Goal: Entertainment & Leisure: Consume media (video, audio)

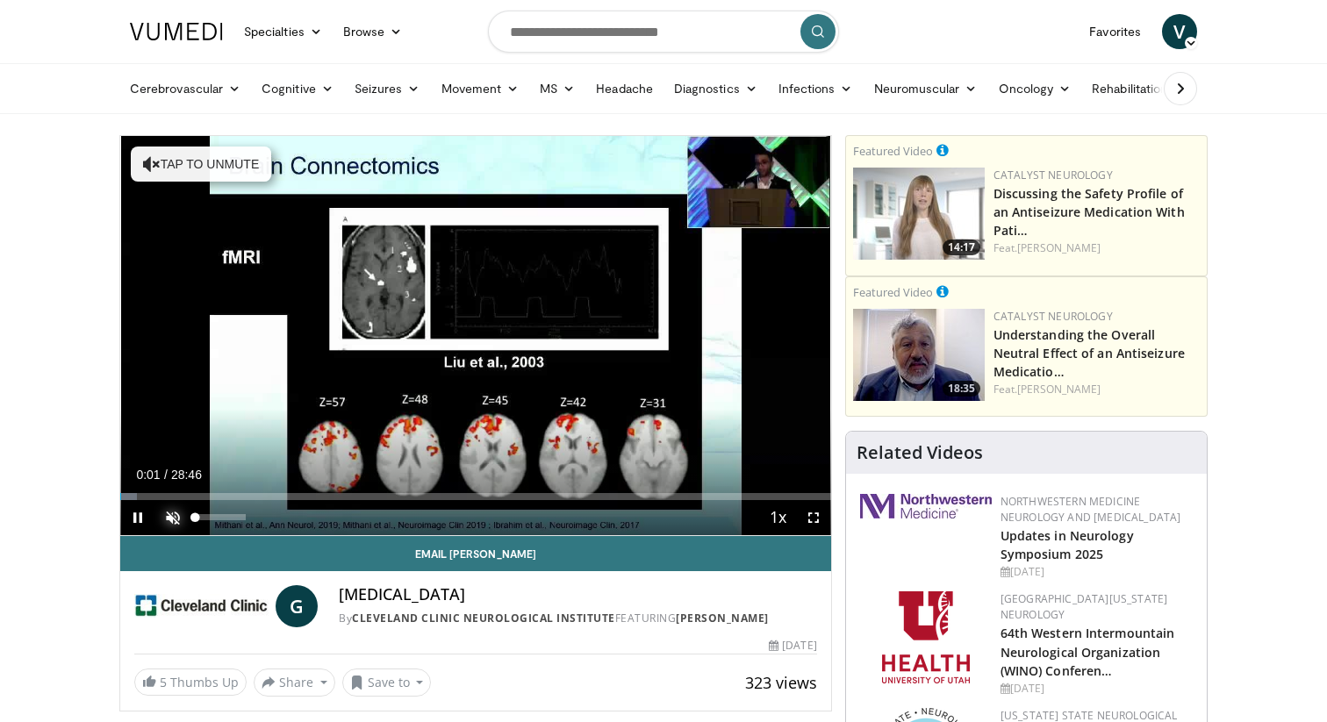
click at [166, 523] on span "Video Player" at bounding box center [172, 517] width 35 height 35
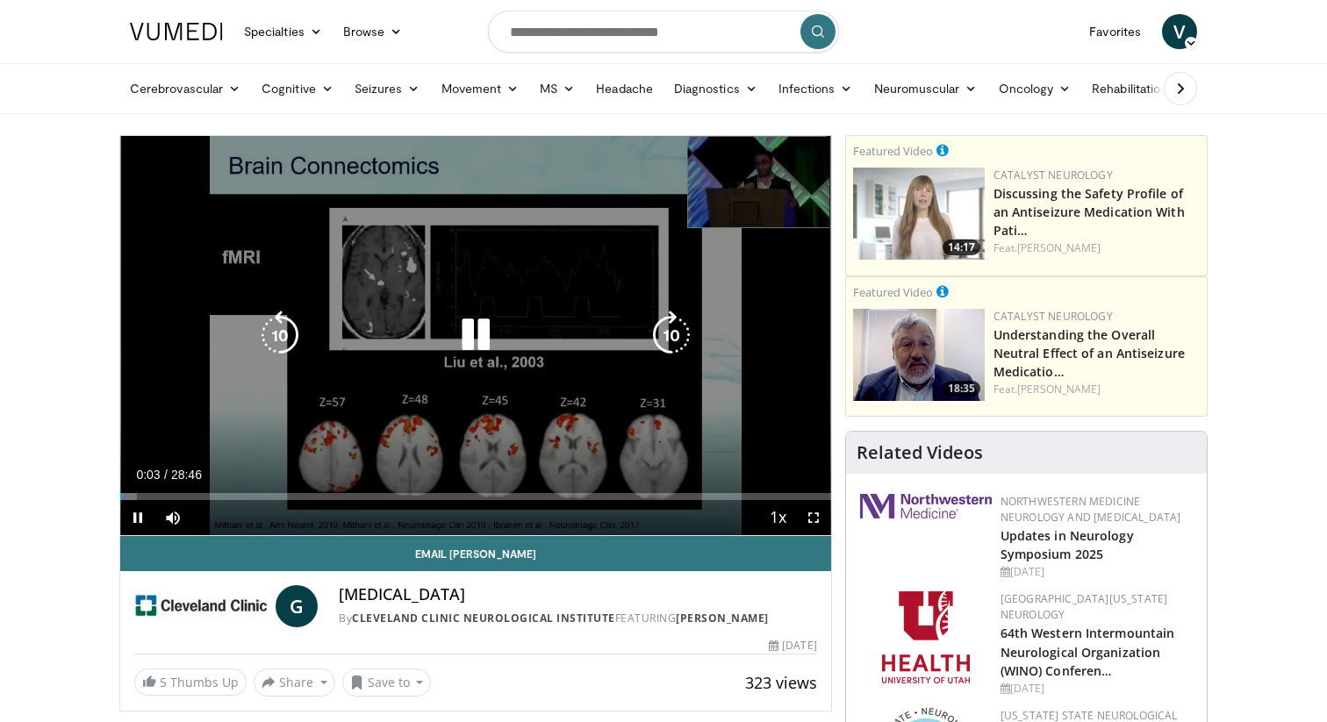
click at [479, 337] on icon "Video Player" at bounding box center [475, 335] width 49 height 49
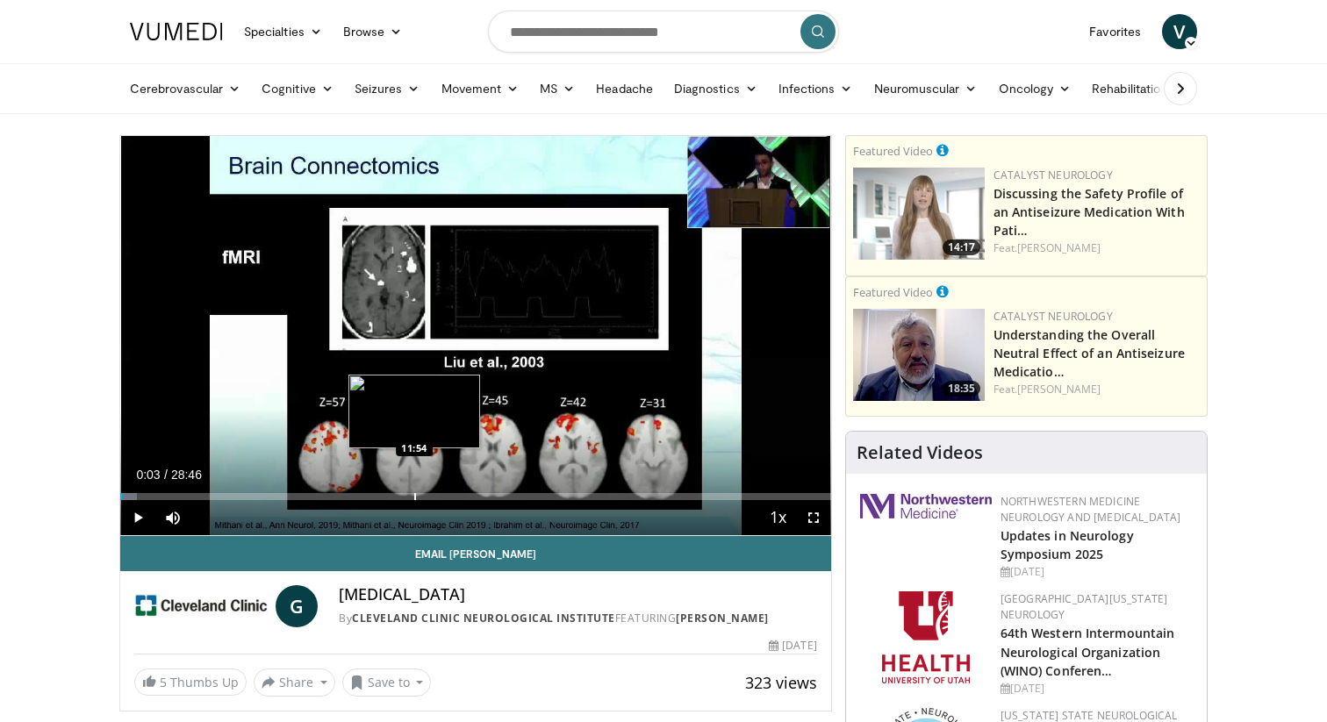
click at [414, 496] on div "Progress Bar" at bounding box center [415, 496] width 2 height 7
click at [408, 499] on div "Progress Bar" at bounding box center [409, 496] width 2 height 7
click at [400, 499] on div "Progress Bar" at bounding box center [401, 496] width 2 height 7
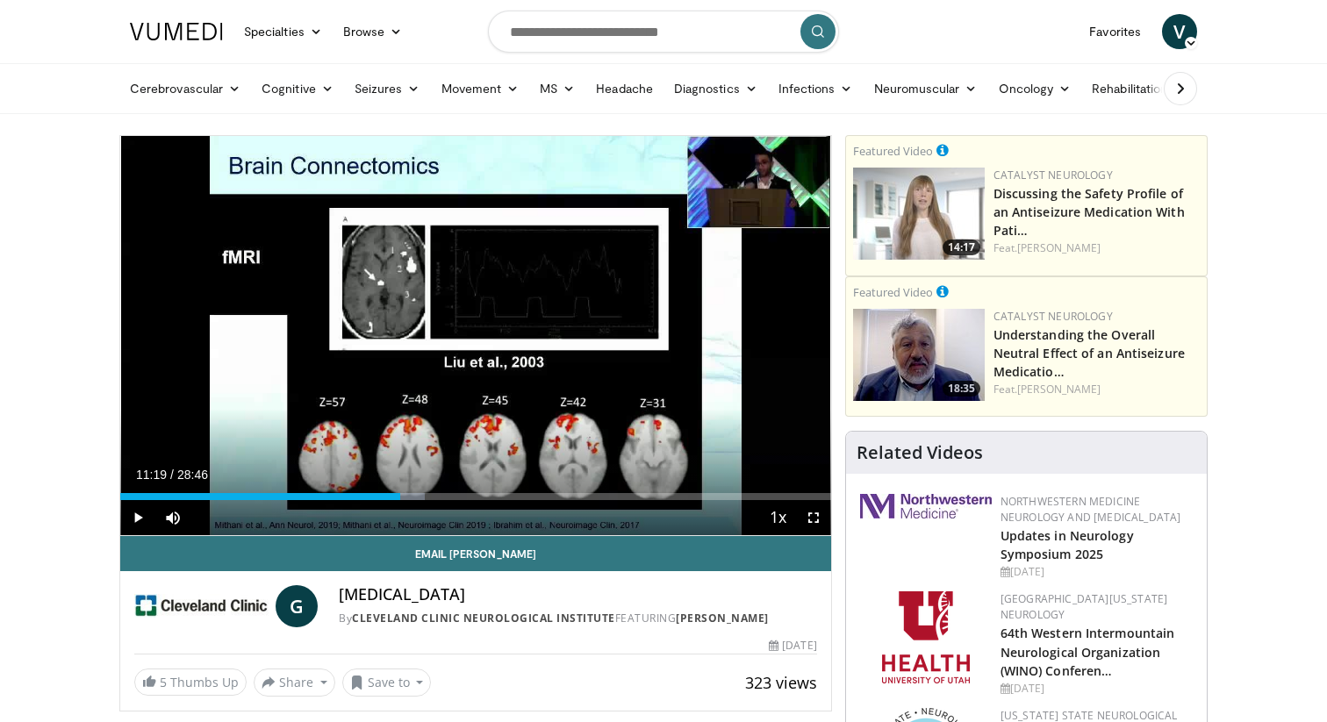
click at [392, 496] on div "11:19" at bounding box center [260, 496] width 280 height 7
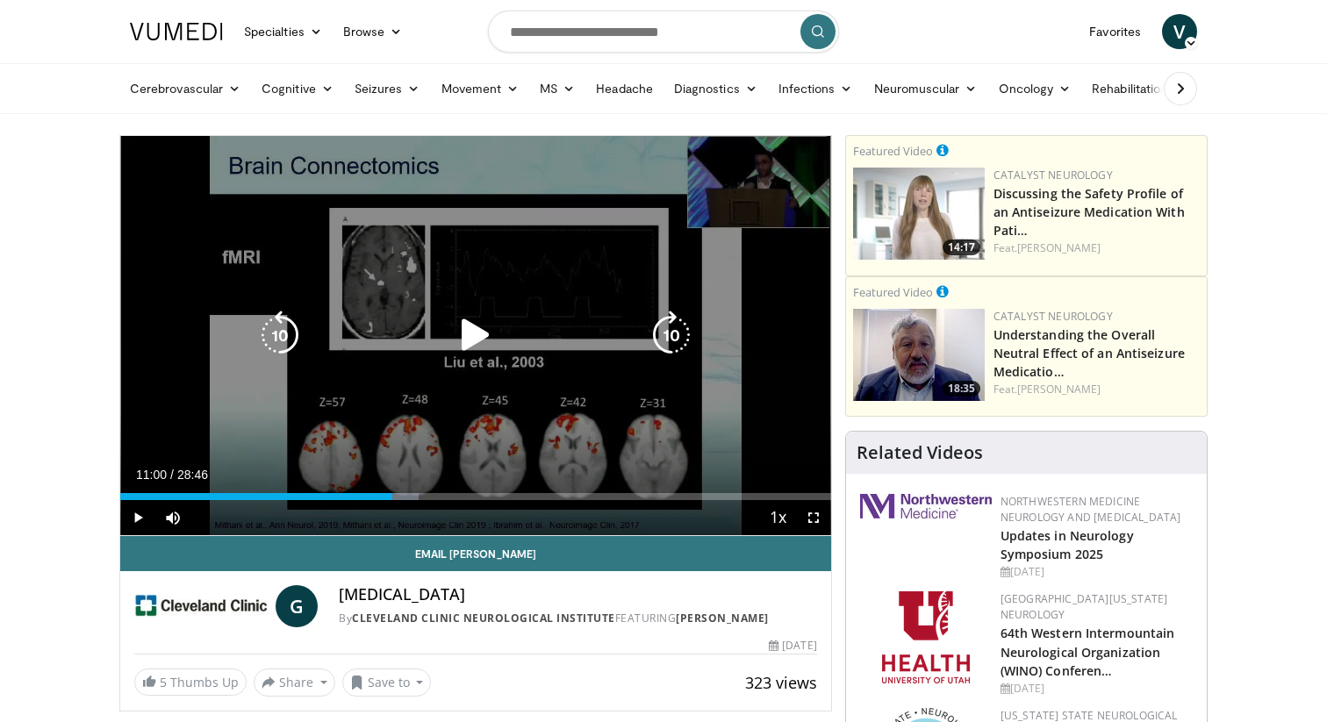
click at [488, 329] on icon "Video Player" at bounding box center [475, 335] width 49 height 49
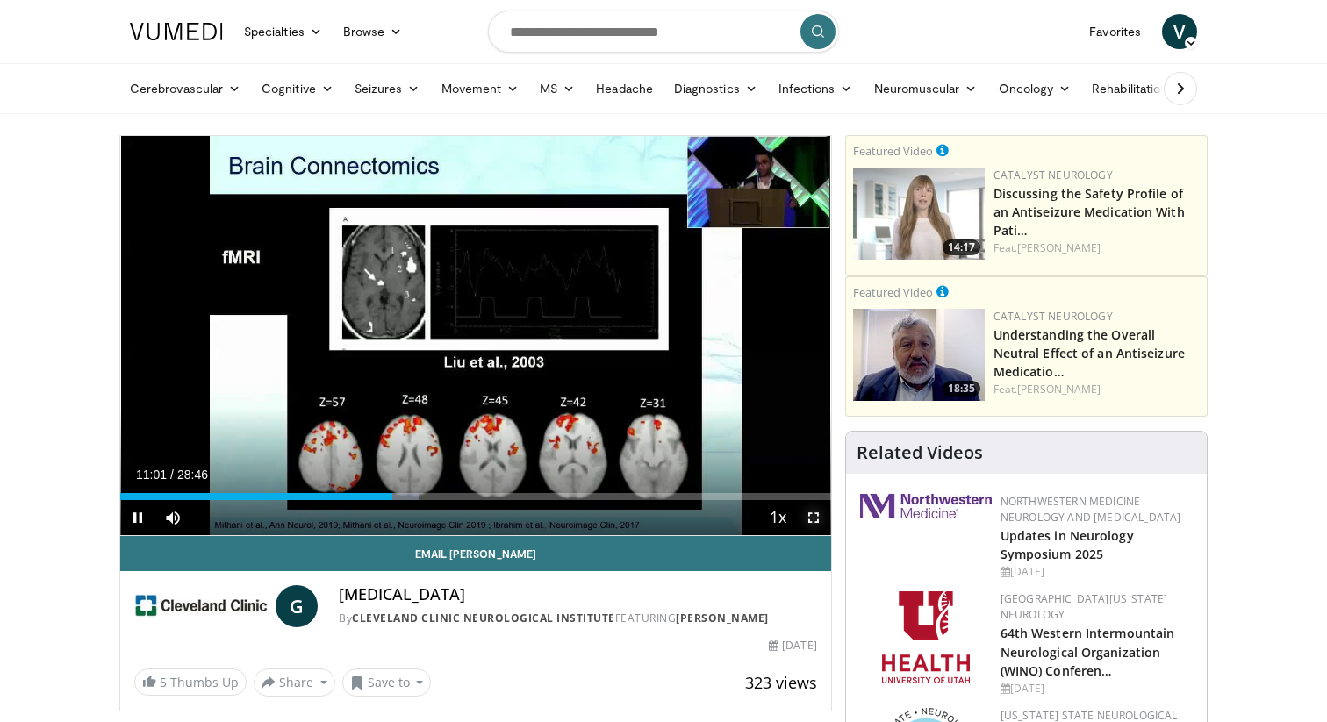
click at [812, 517] on span "Video Player" at bounding box center [813, 517] width 35 height 35
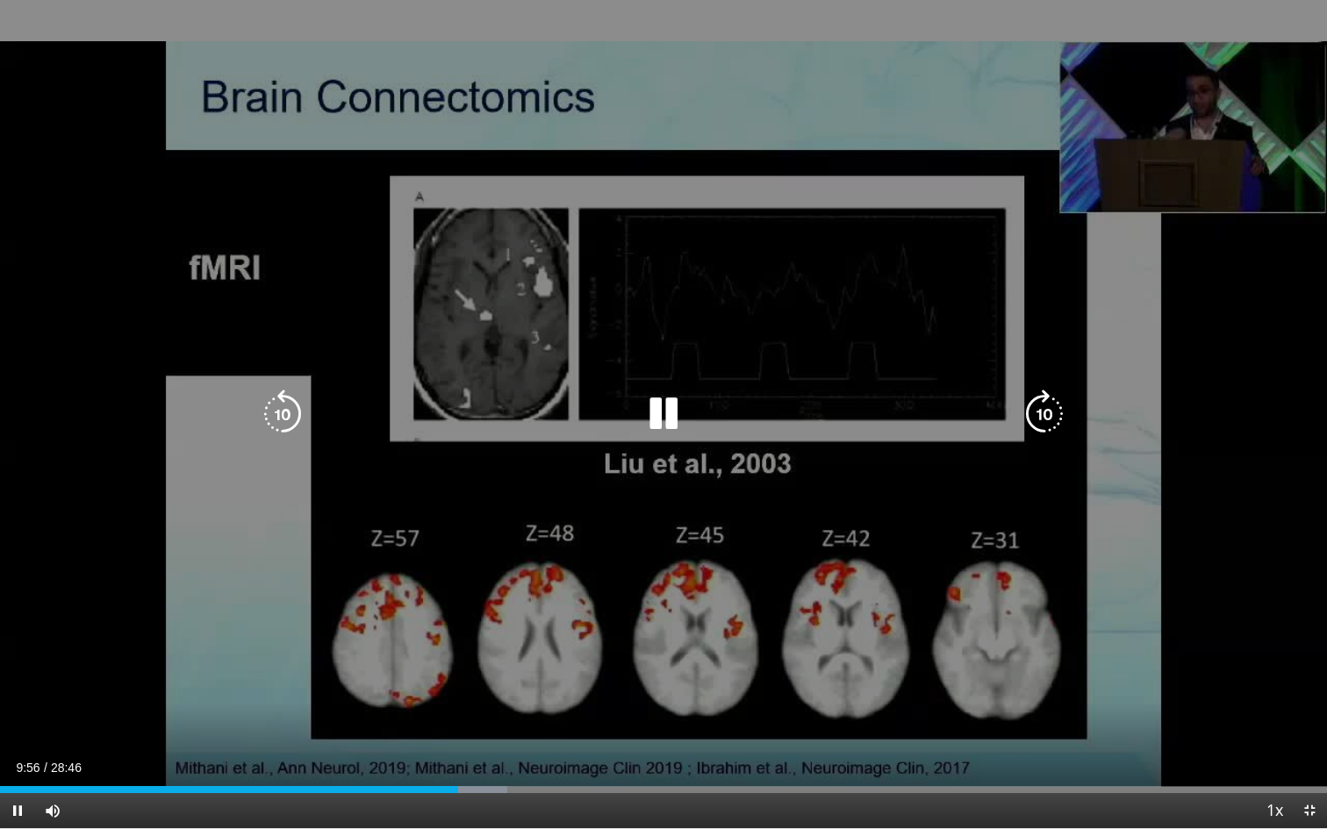
click at [651, 412] on icon "Video Player" at bounding box center [663, 414] width 49 height 49
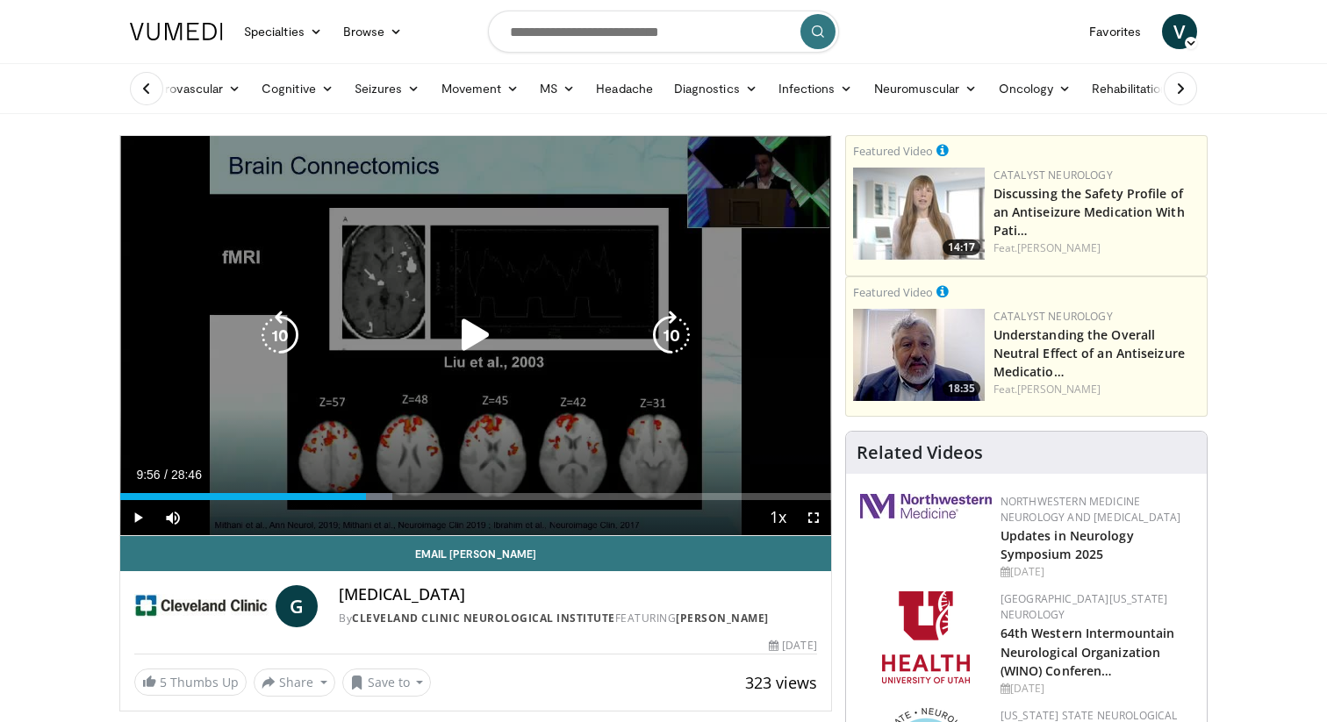
click at [477, 337] on icon "Video Player" at bounding box center [475, 335] width 49 height 49
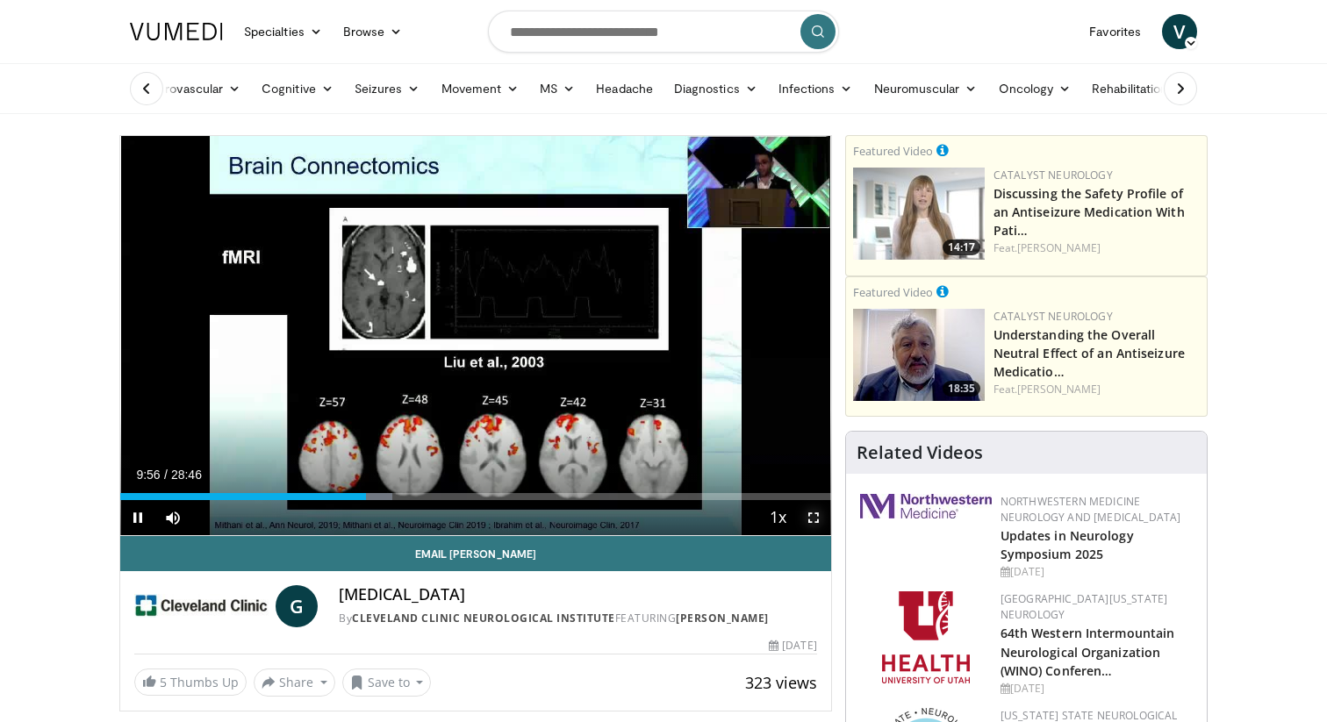
click at [814, 515] on span "Video Player" at bounding box center [813, 517] width 35 height 35
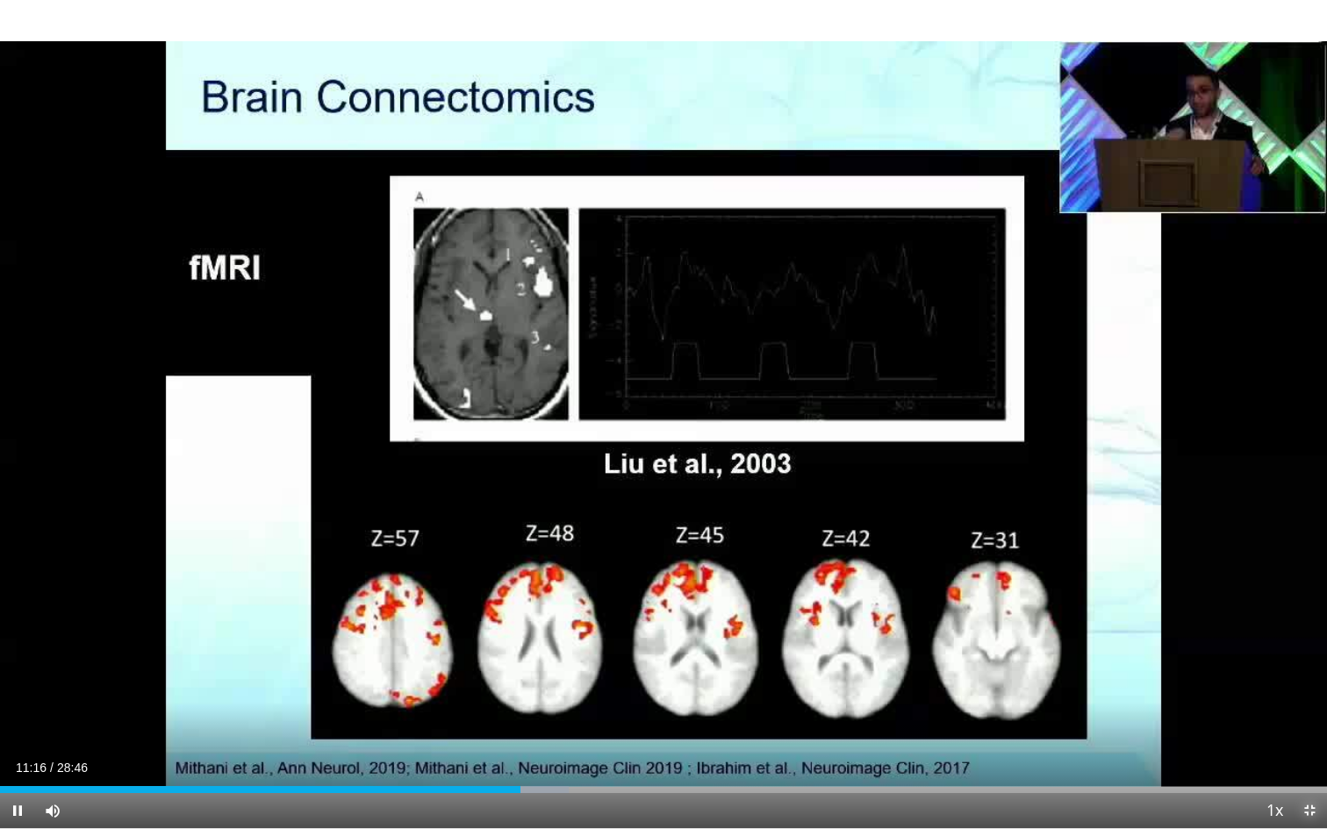
click at [1313, 721] on span "Video Player" at bounding box center [1309, 810] width 35 height 35
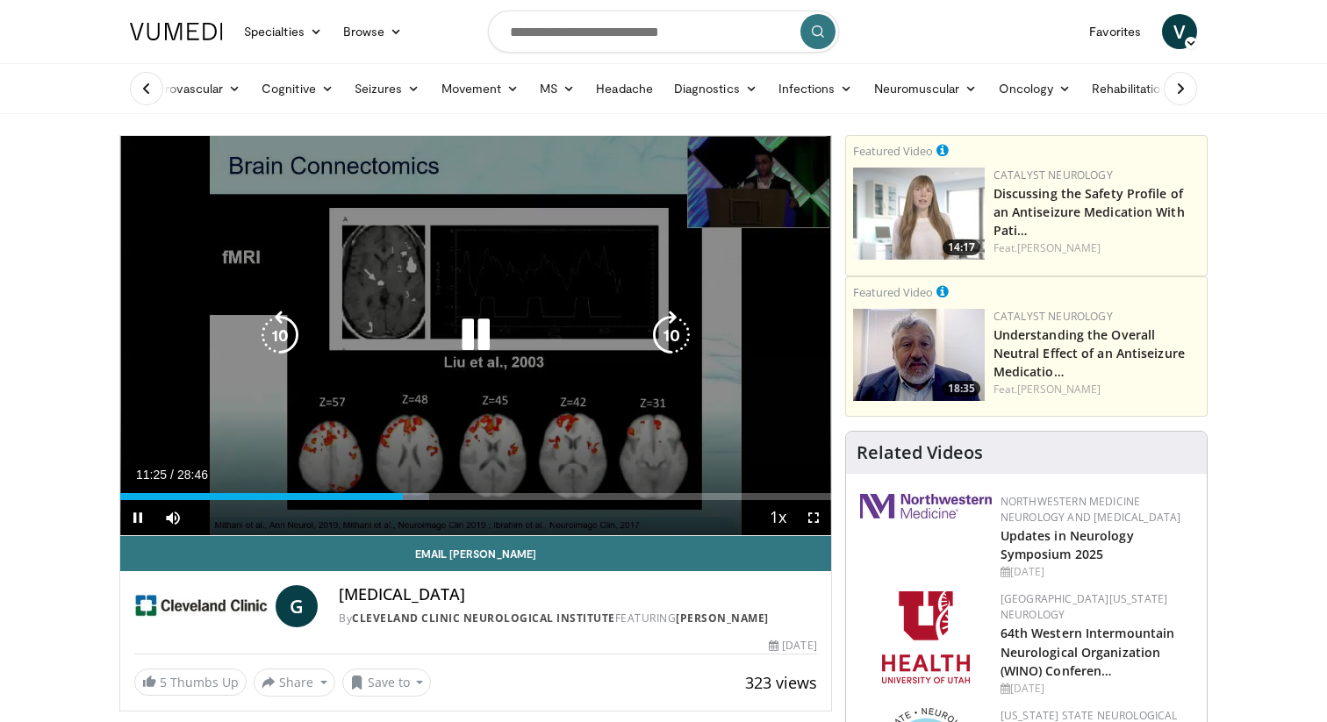
click at [474, 339] on icon "Video Player" at bounding box center [475, 335] width 49 height 49
click at [476, 334] on icon "Video Player" at bounding box center [475, 335] width 49 height 49
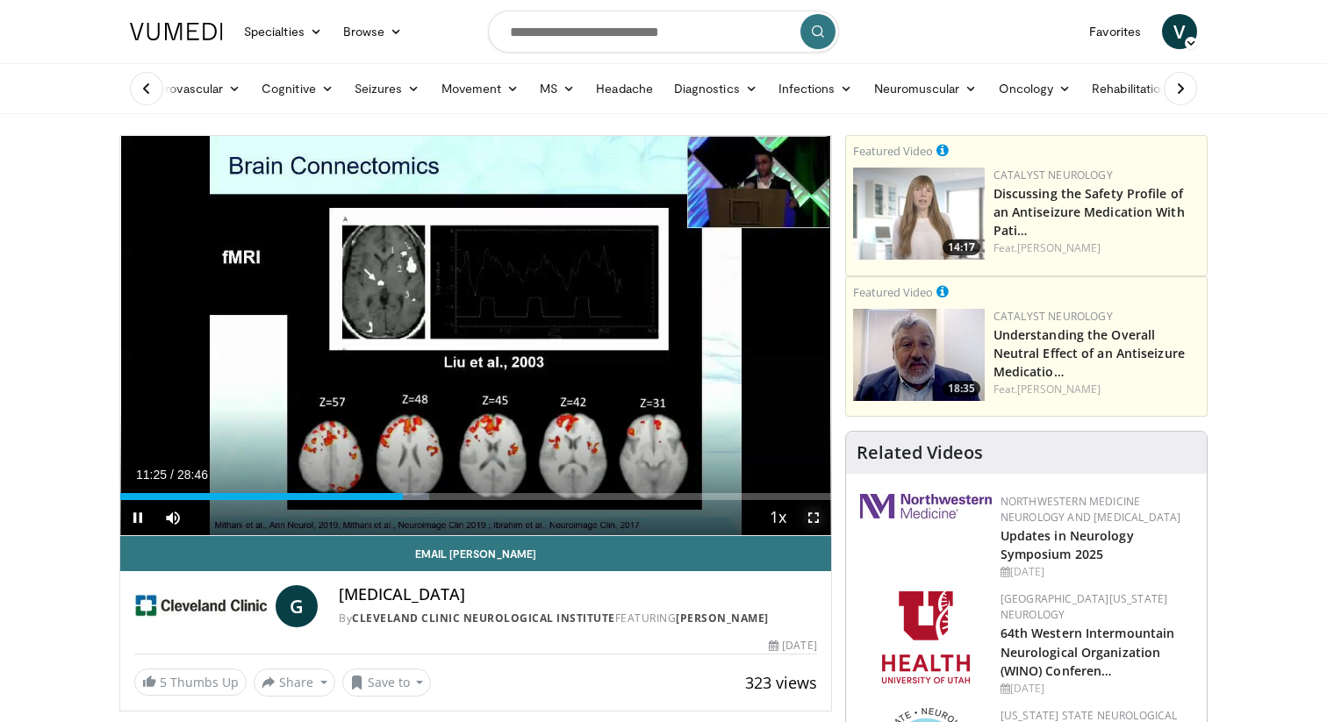
click at [818, 524] on span "Video Player" at bounding box center [813, 517] width 35 height 35
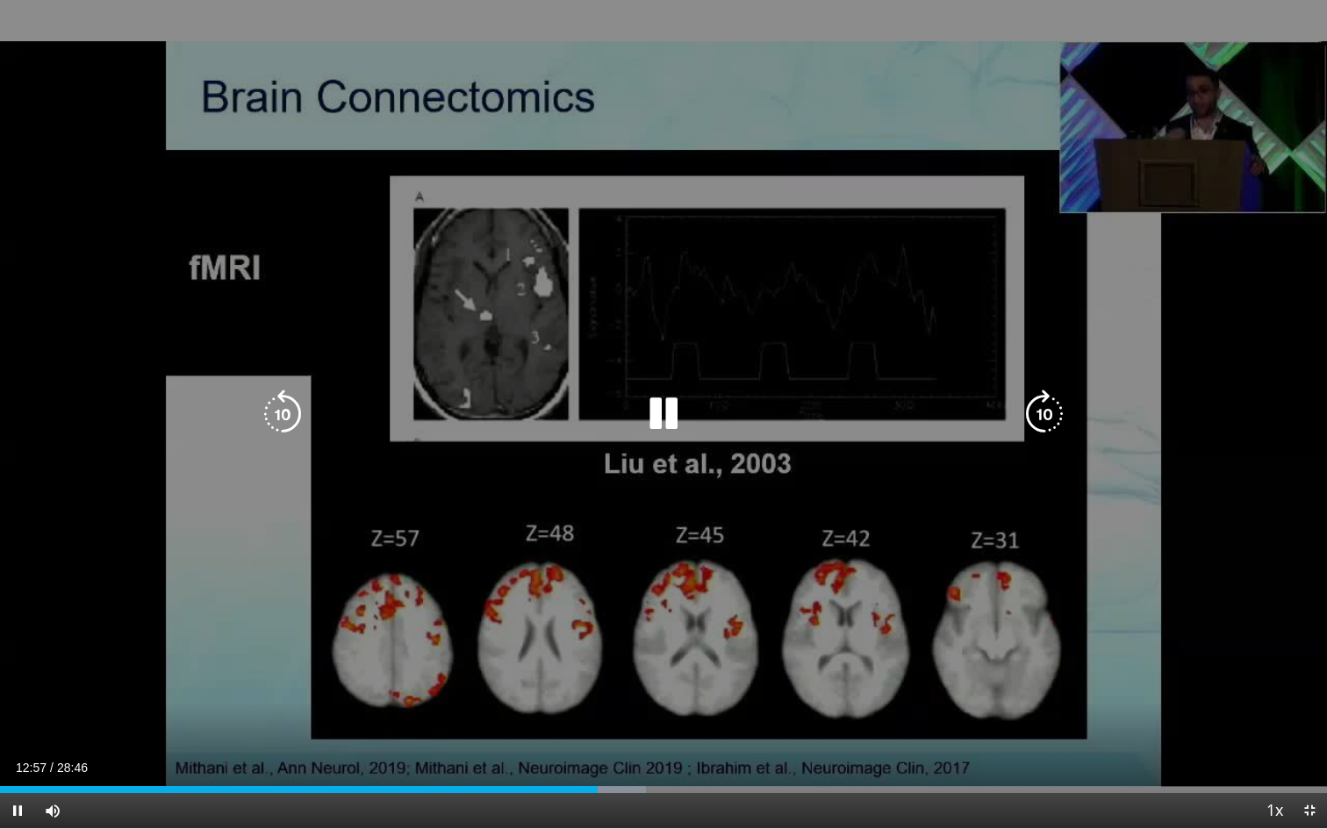
click at [663, 419] on icon "Video Player" at bounding box center [663, 414] width 49 height 49
click at [653, 418] on icon "Video Player" at bounding box center [663, 414] width 49 height 49
click at [659, 412] on icon "Video Player" at bounding box center [663, 414] width 49 height 49
click at [660, 420] on icon "Video Player" at bounding box center [663, 414] width 49 height 49
click at [662, 416] on icon "Video Player" at bounding box center [663, 414] width 49 height 49
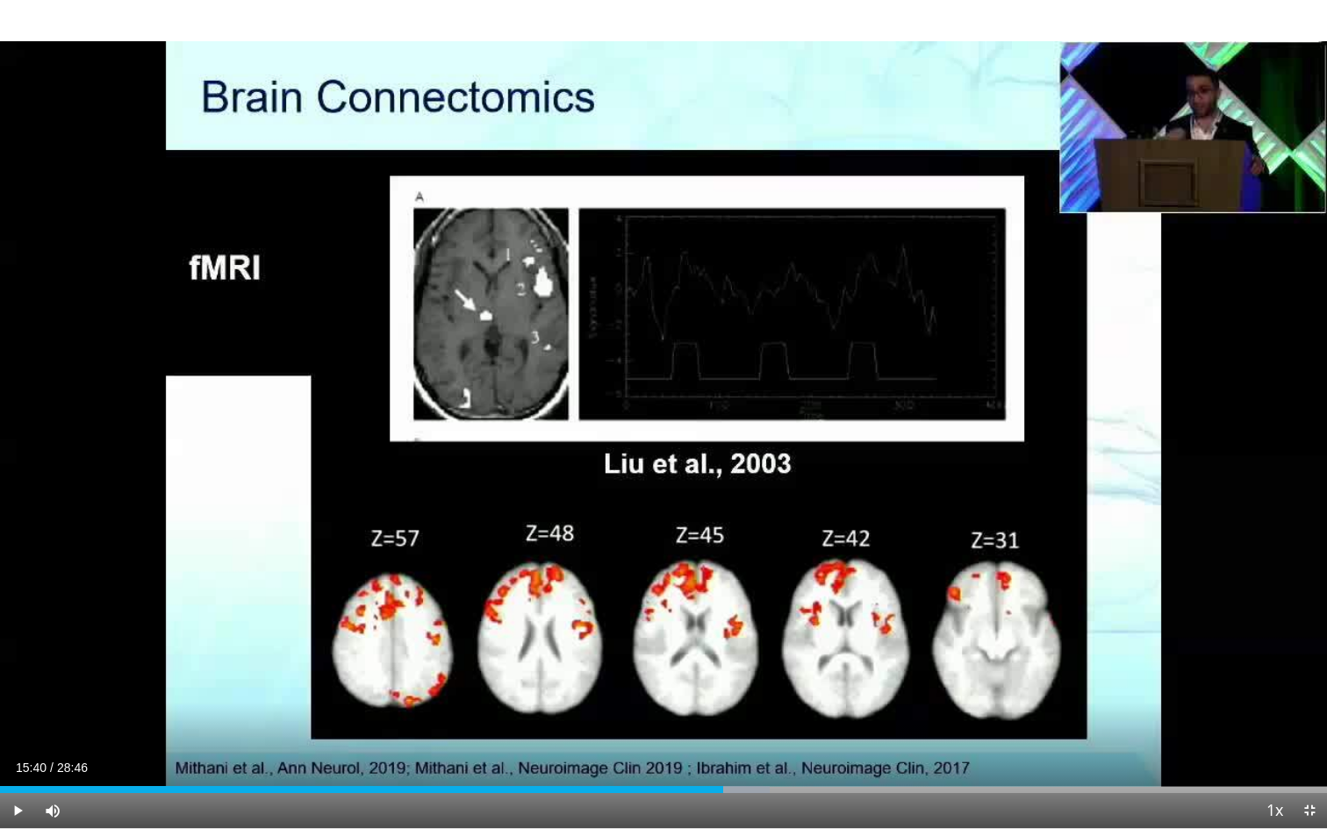
click at [657, 405] on div "10 seconds Tap to unmute" at bounding box center [663, 414] width 1327 height 829
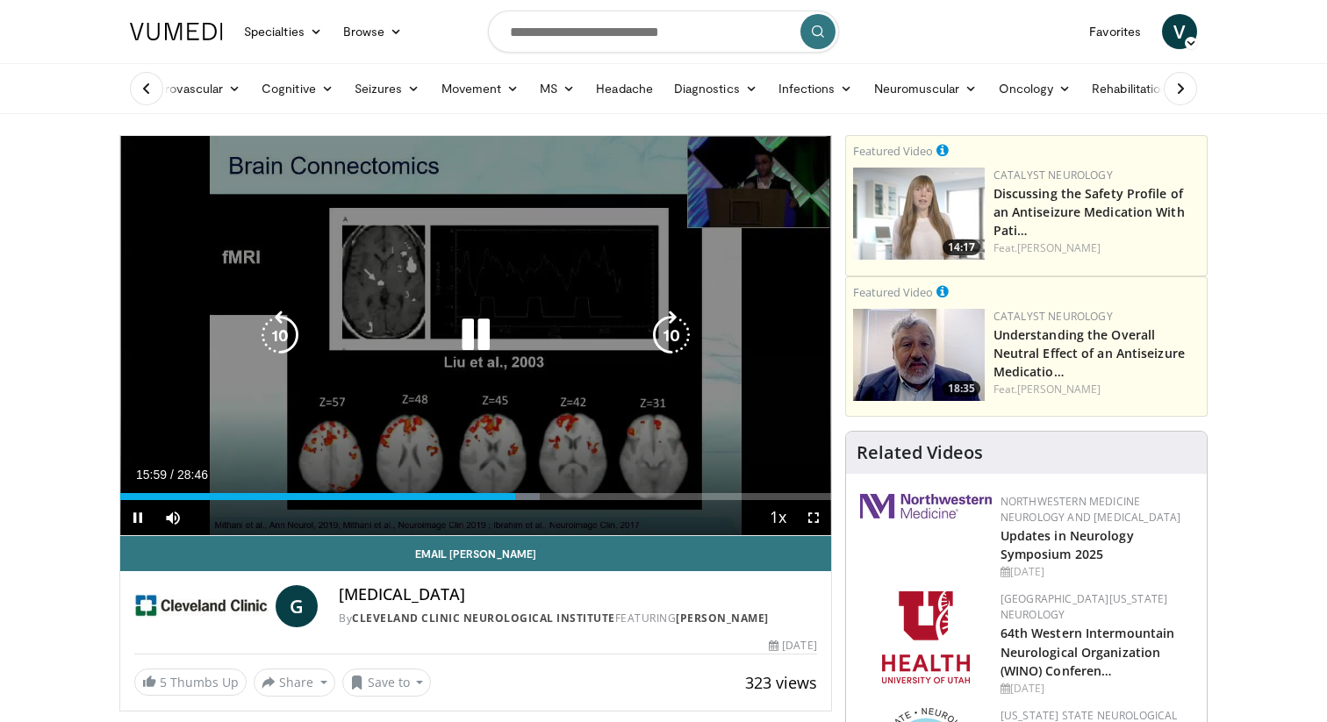
click at [477, 319] on icon "Video Player" at bounding box center [475, 335] width 49 height 49
click at [459, 346] on icon "Video Player" at bounding box center [475, 335] width 49 height 49
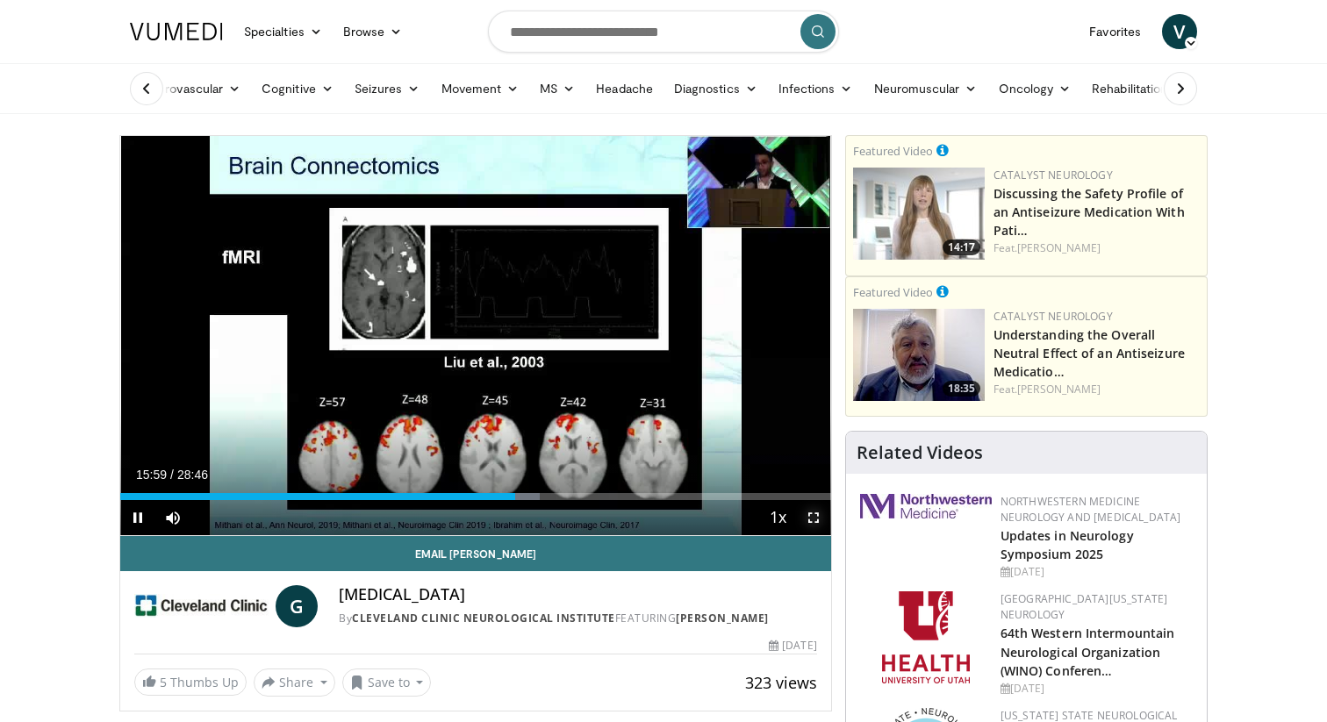
click at [819, 522] on span "Video Player" at bounding box center [813, 517] width 35 height 35
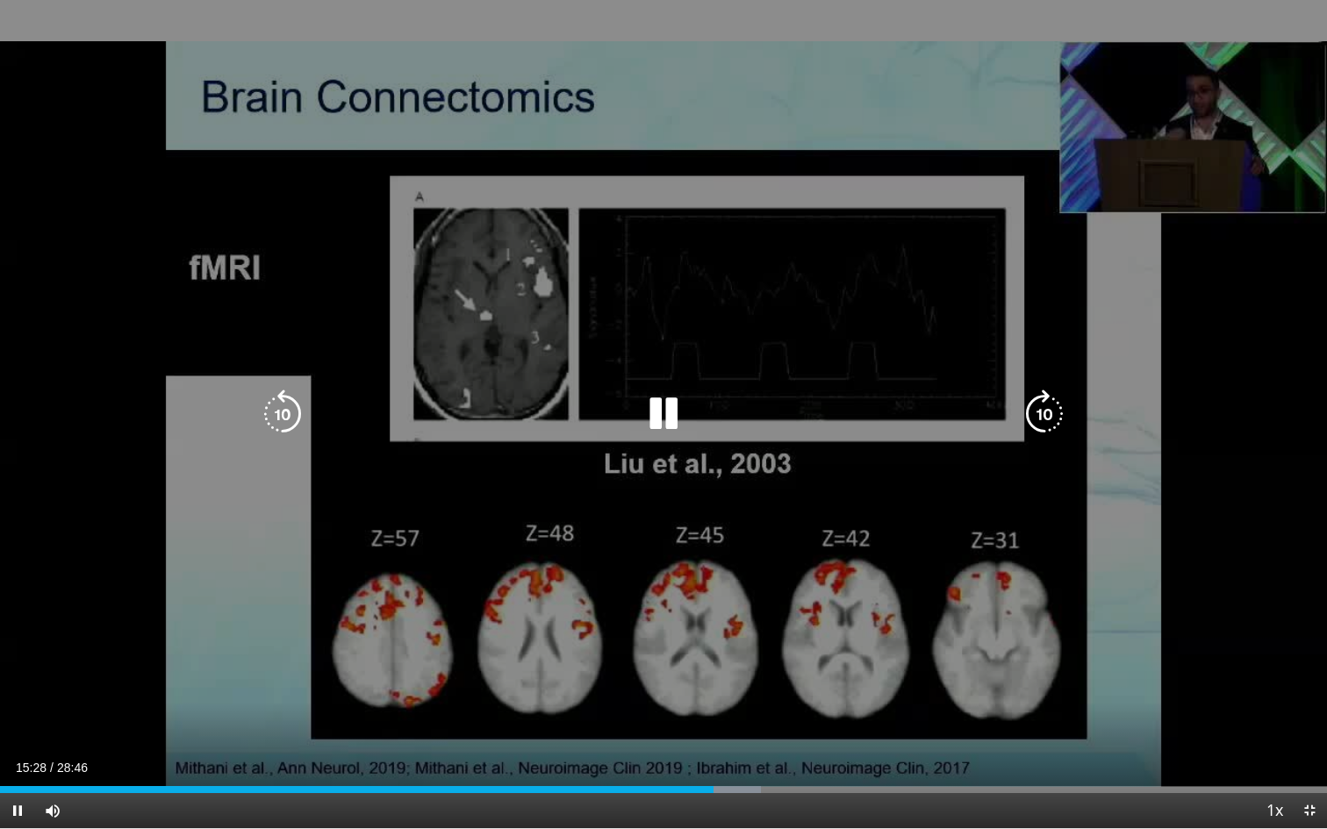
click at [667, 413] on icon "Video Player" at bounding box center [663, 414] width 49 height 49
click at [665, 423] on icon "Video Player" at bounding box center [663, 414] width 49 height 49
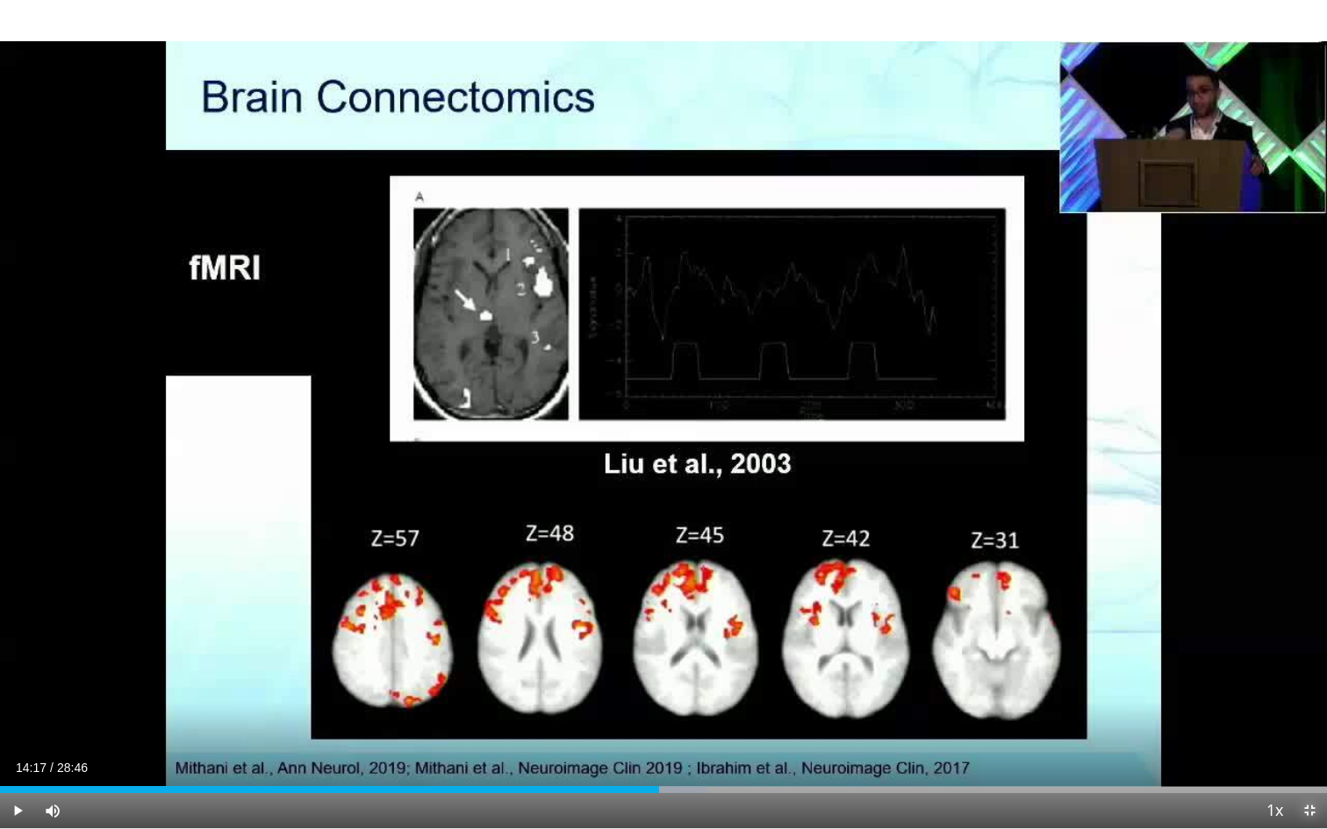
click at [1313, 721] on span "Video Player" at bounding box center [1309, 810] width 35 height 35
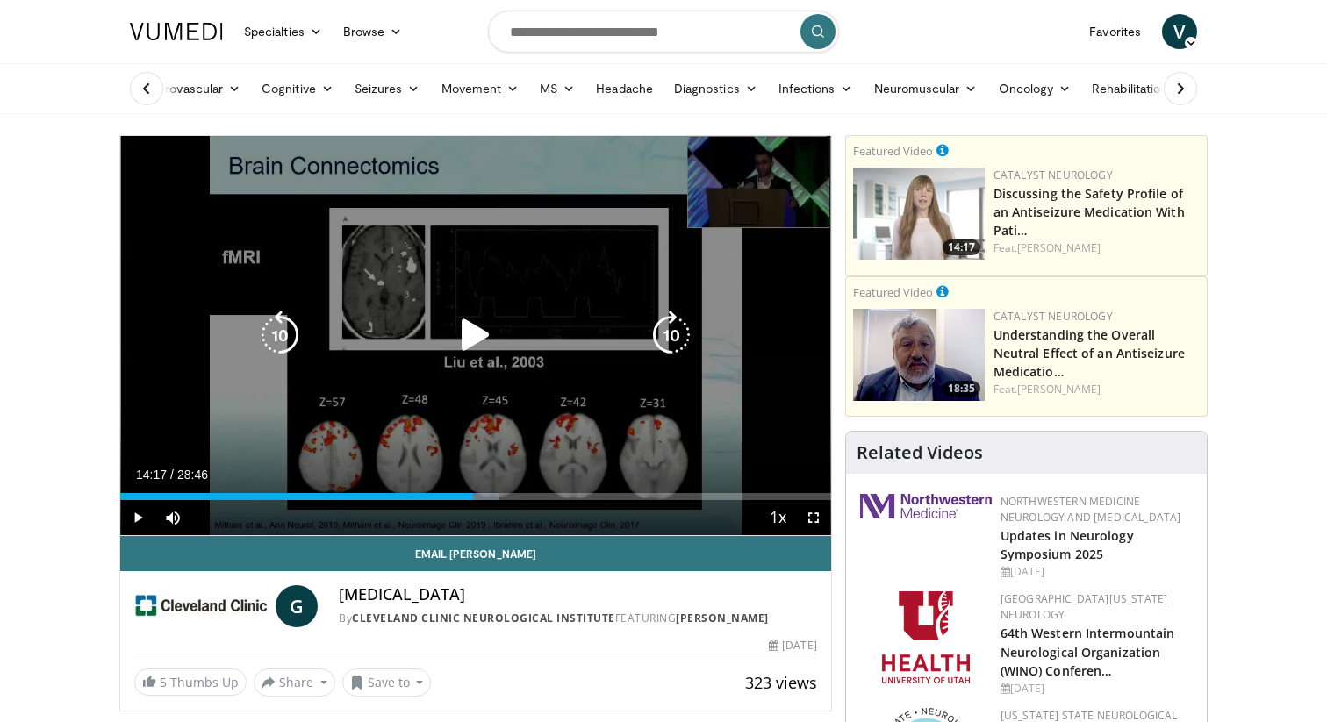
click at [481, 335] on icon "Video Player" at bounding box center [475, 335] width 49 height 49
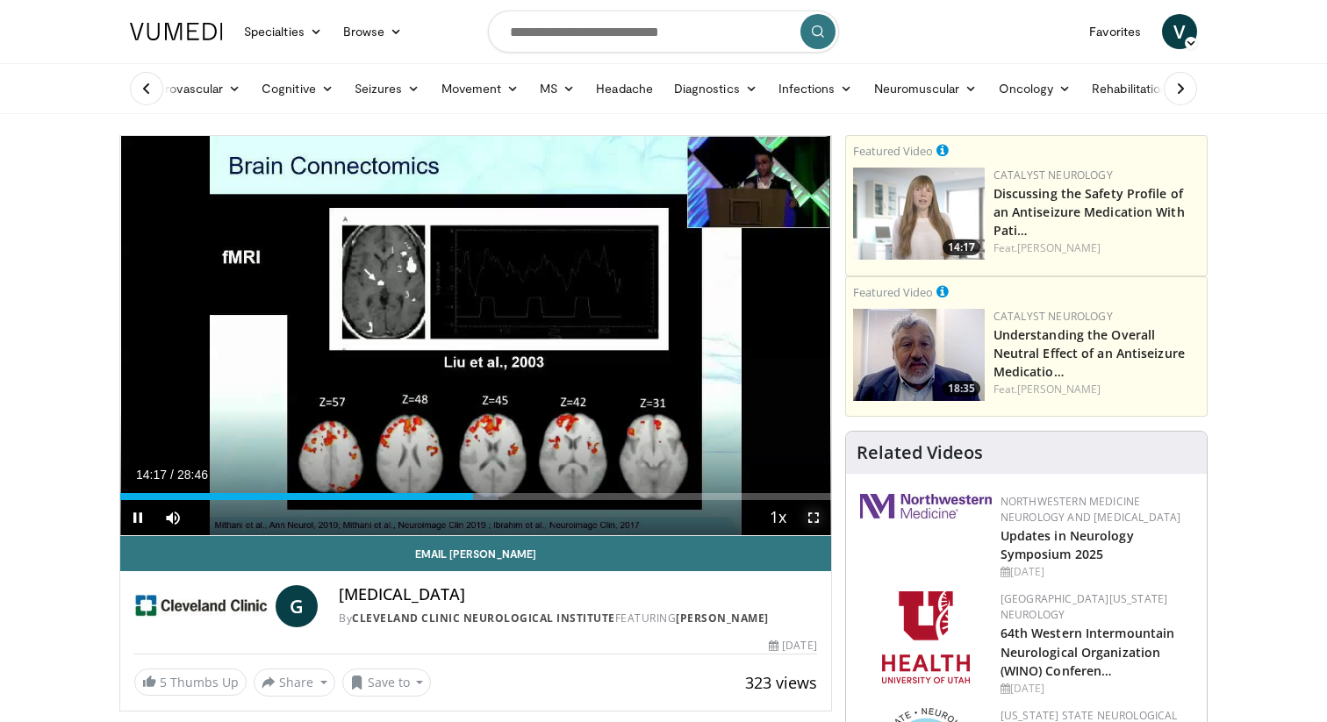
click at [818, 523] on span "Video Player" at bounding box center [813, 517] width 35 height 35
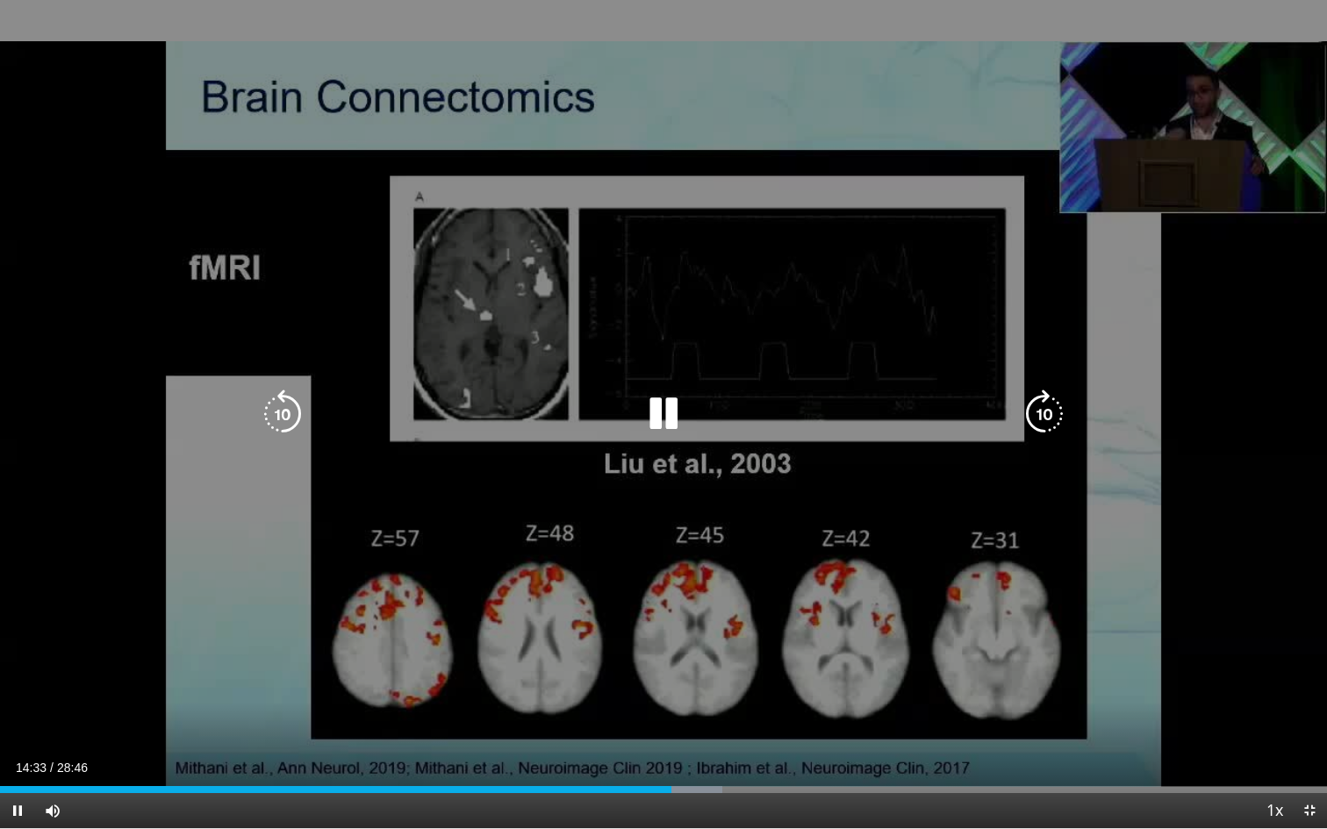
click at [657, 423] on icon "Video Player" at bounding box center [663, 414] width 49 height 49
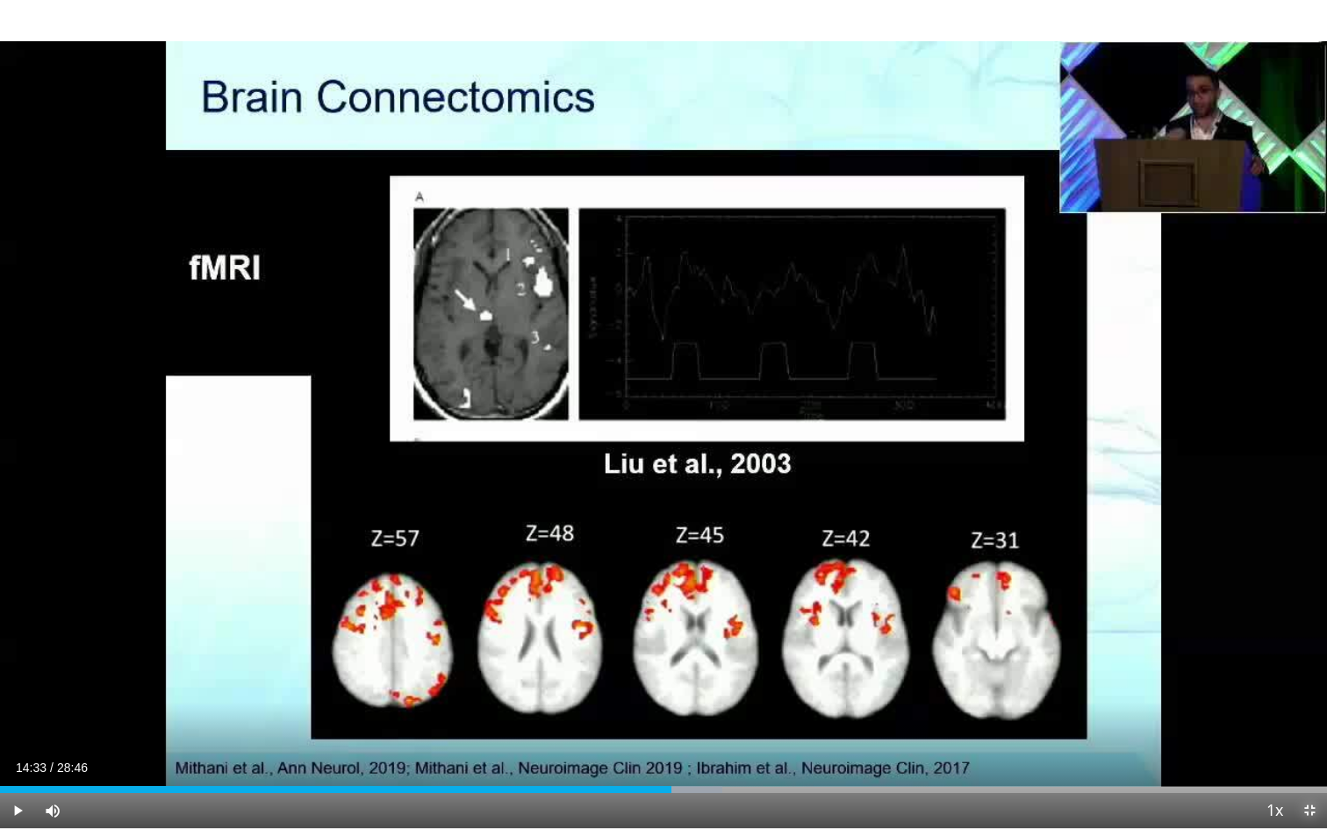
click at [1308, 721] on span "Video Player" at bounding box center [1309, 810] width 35 height 35
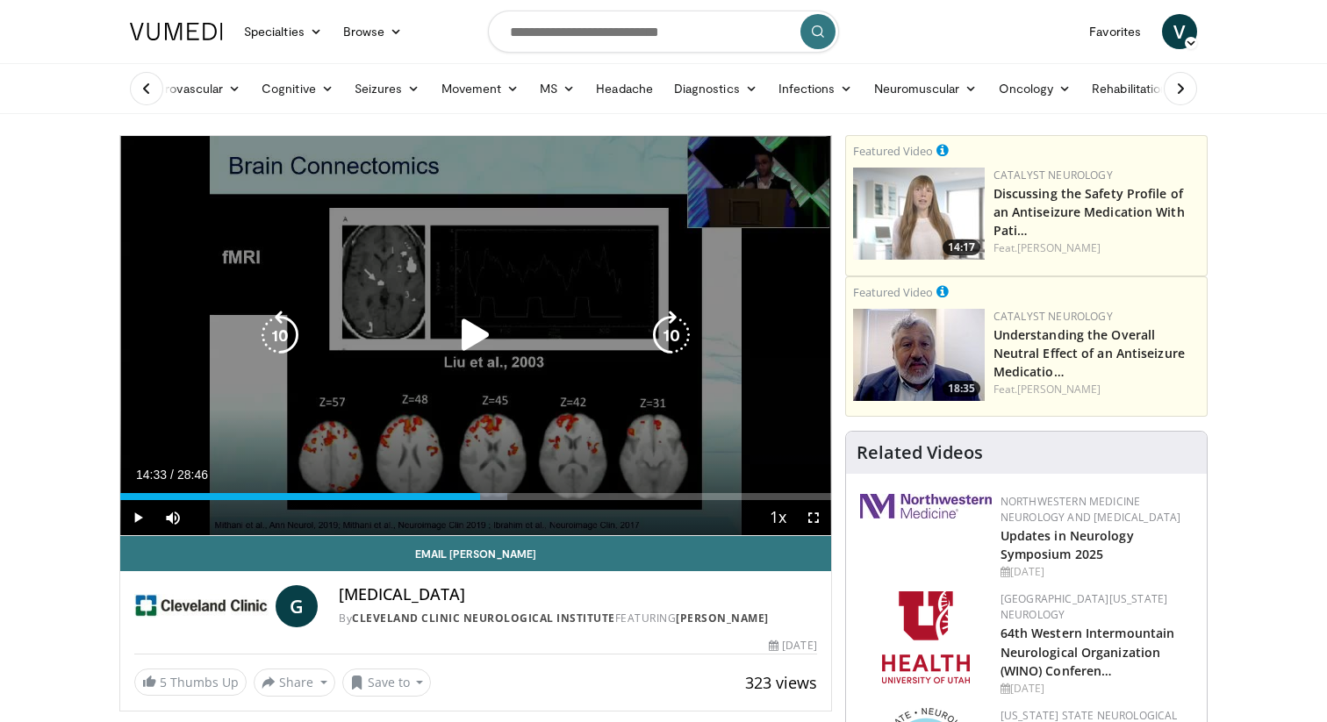
click at [443, 340] on div "Video Player" at bounding box center [475, 335] width 427 height 35
click at [487, 334] on icon "Video Player" at bounding box center [475, 335] width 49 height 49
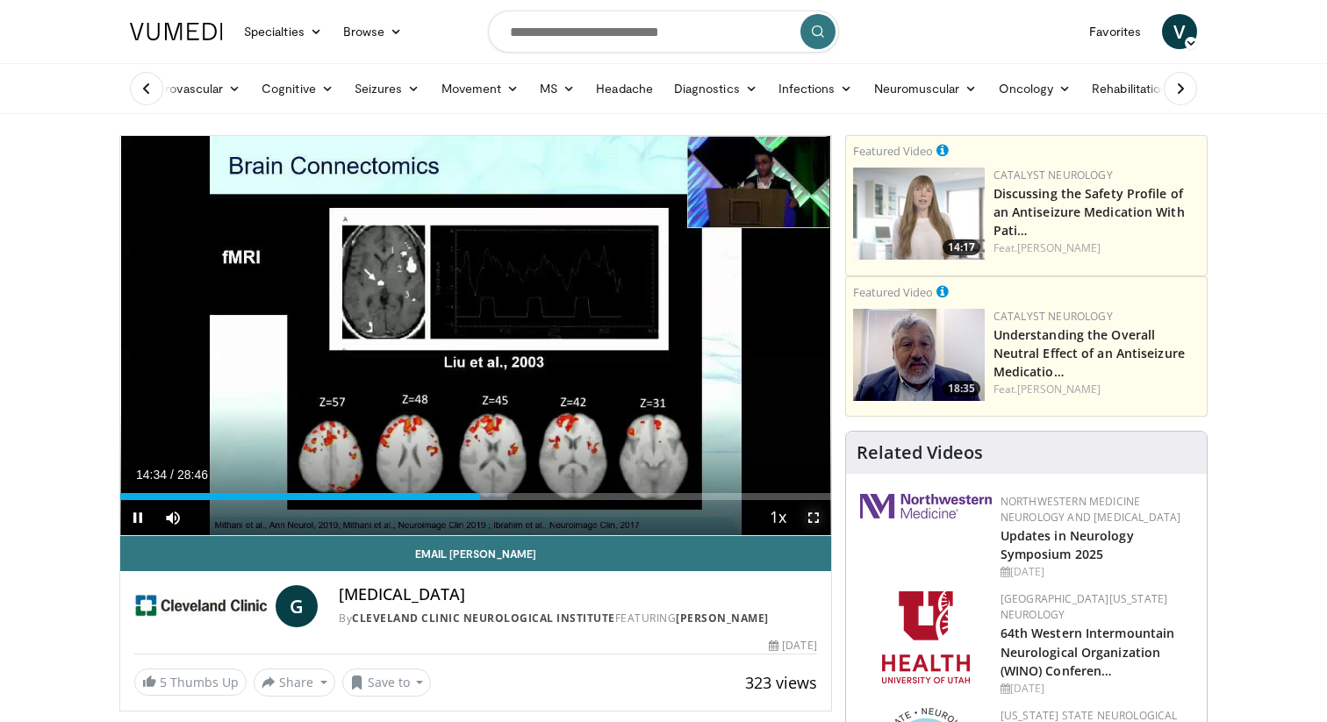
click at [818, 518] on span "Video Player" at bounding box center [813, 517] width 35 height 35
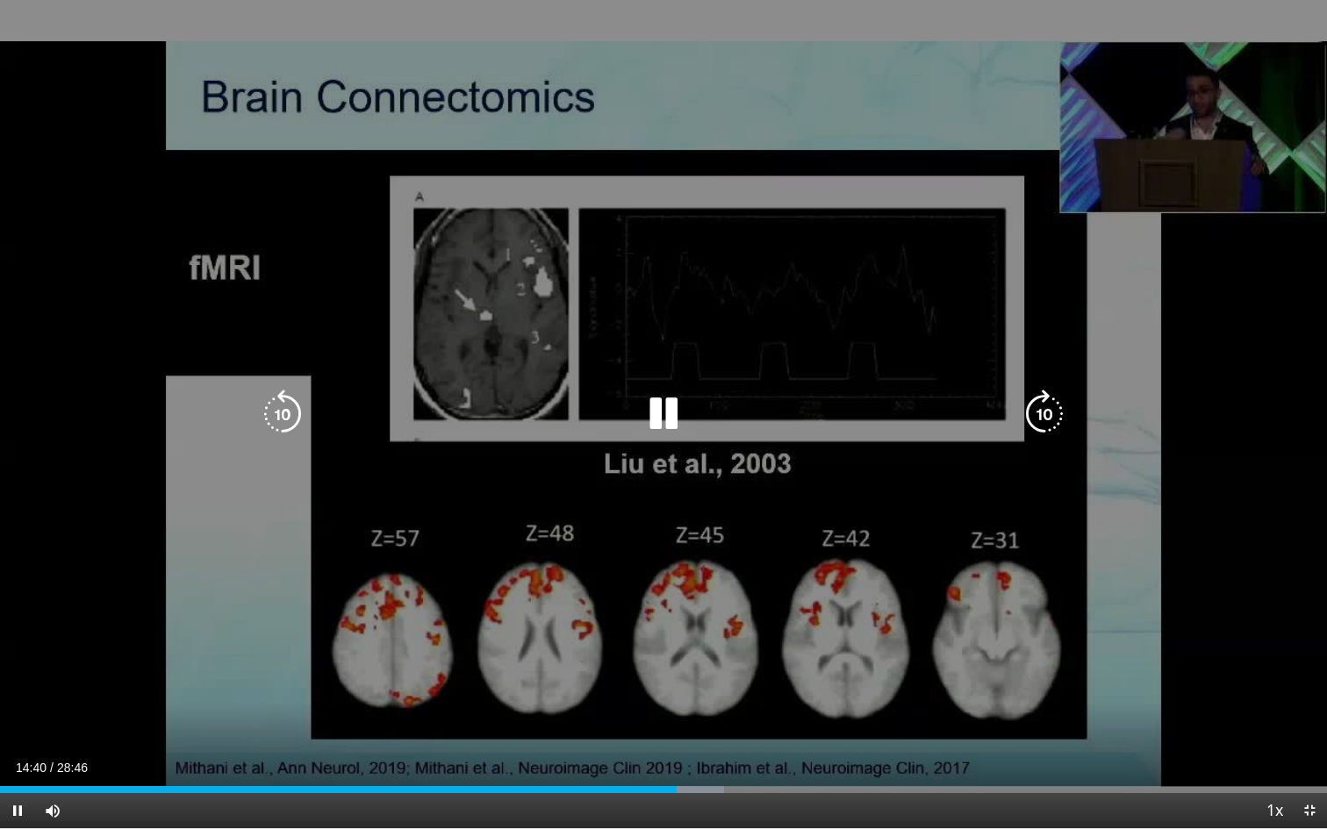
click at [665, 413] on icon "Video Player" at bounding box center [663, 414] width 49 height 49
click at [671, 407] on icon "Video Player" at bounding box center [663, 414] width 49 height 49
click at [665, 415] on icon "Video Player" at bounding box center [663, 414] width 49 height 49
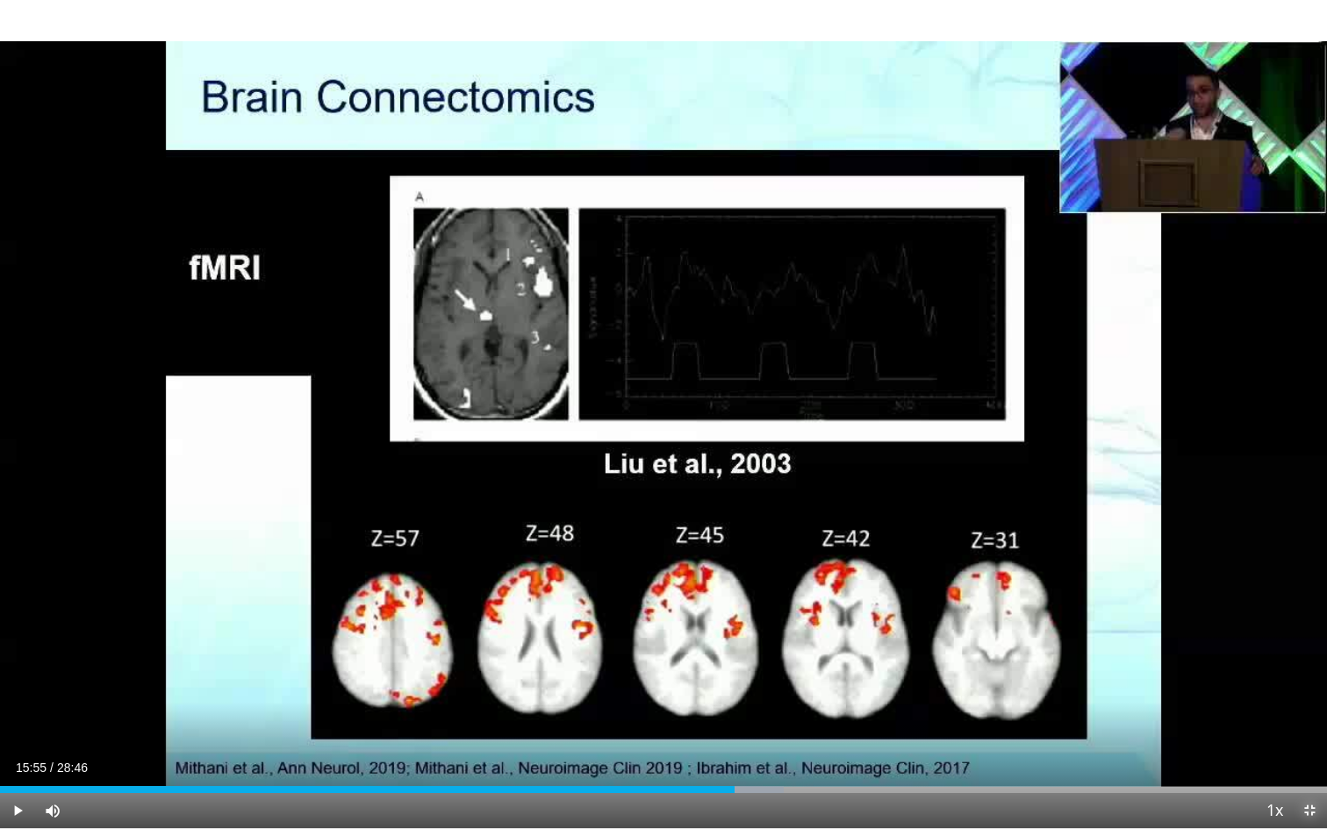
click at [1313, 721] on span "Video Player" at bounding box center [1309, 810] width 35 height 35
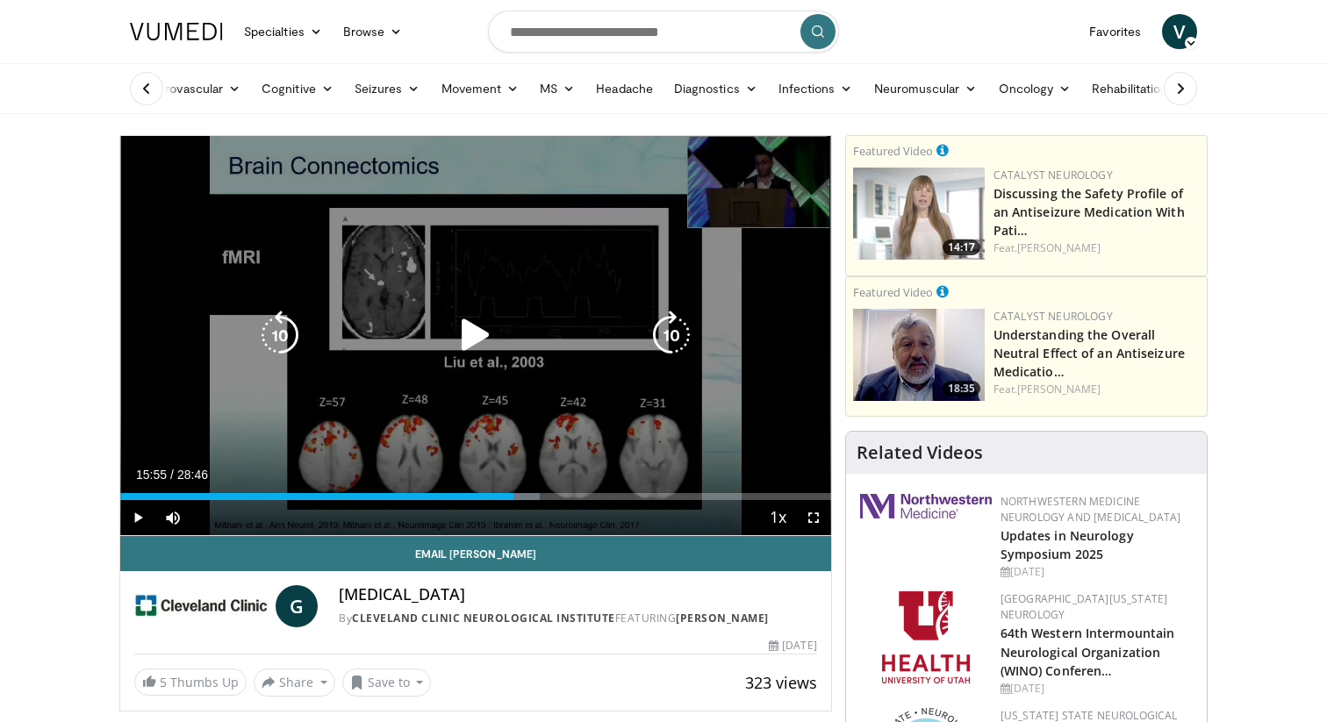
click at [454, 349] on icon "Video Player" at bounding box center [475, 335] width 49 height 49
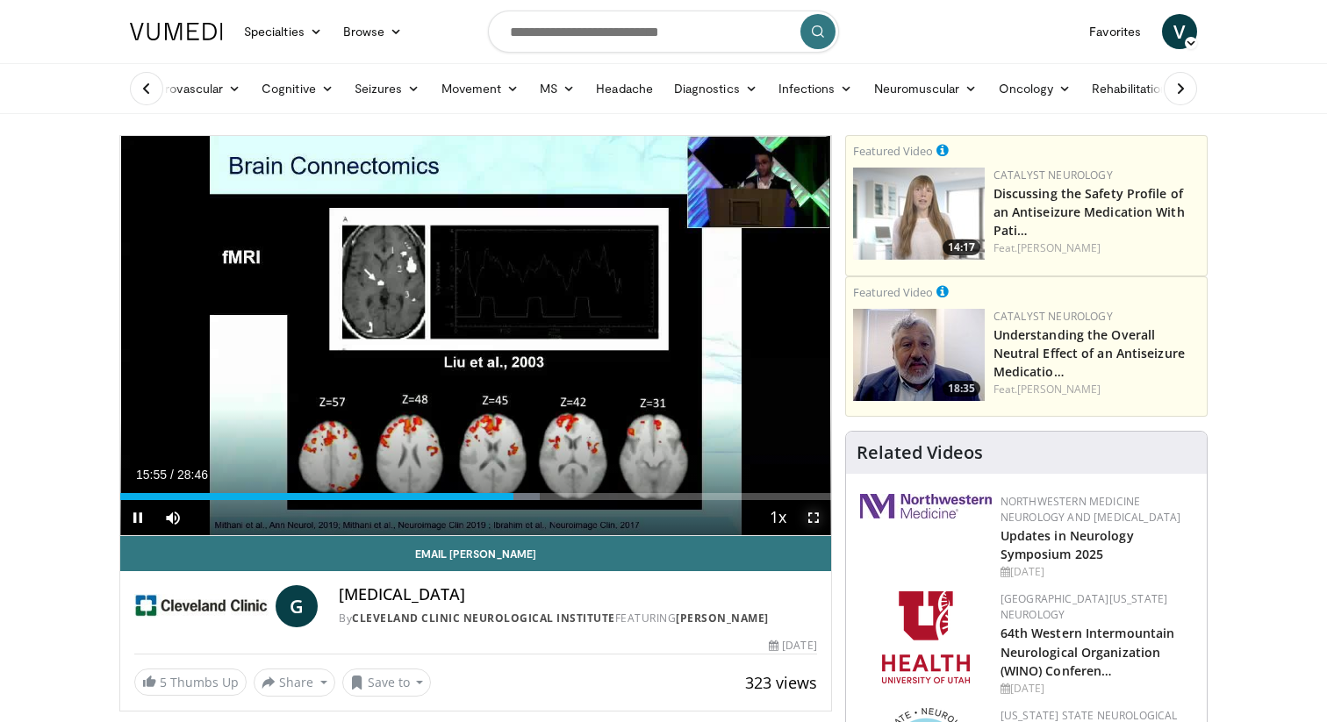
click at [817, 513] on span "Video Player" at bounding box center [813, 517] width 35 height 35
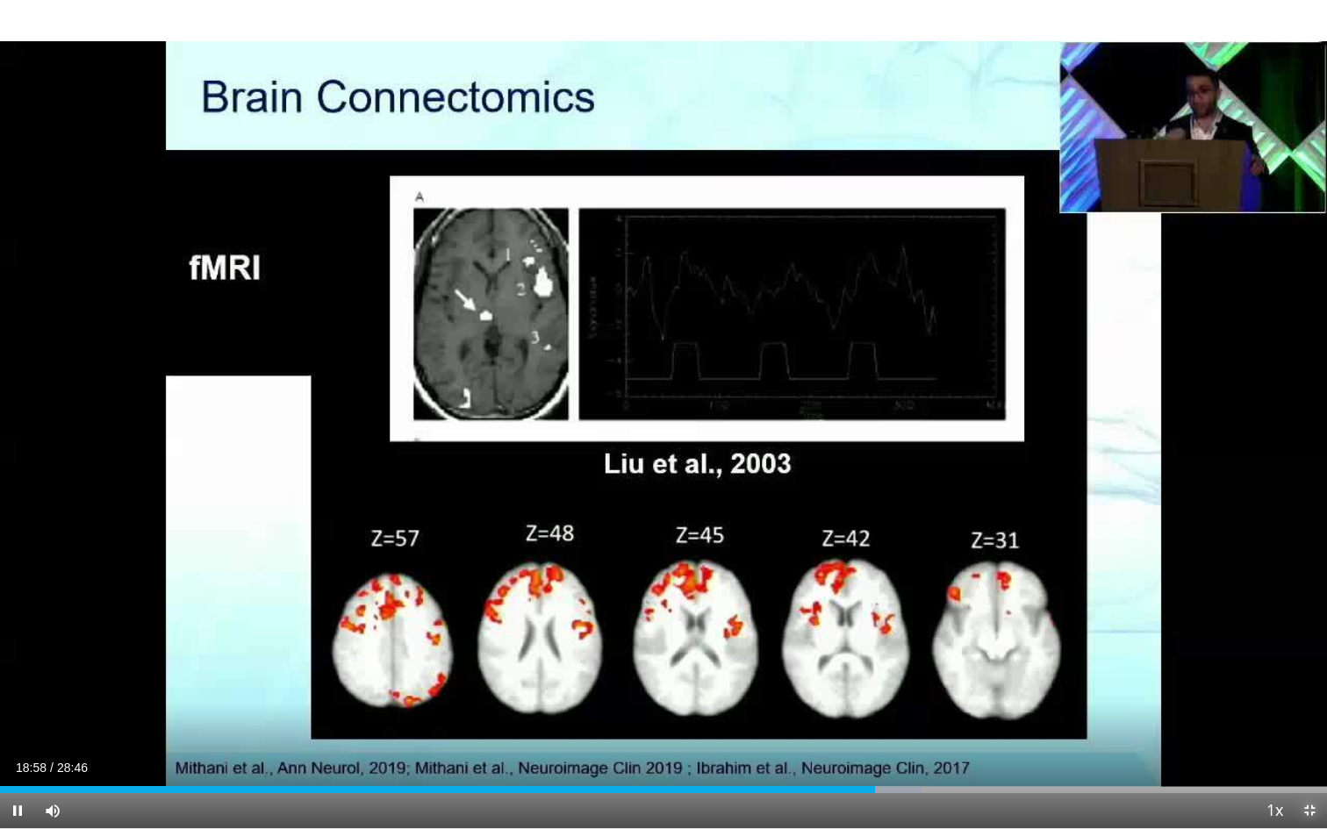
click at [1311, 721] on span "Video Player" at bounding box center [1309, 810] width 35 height 35
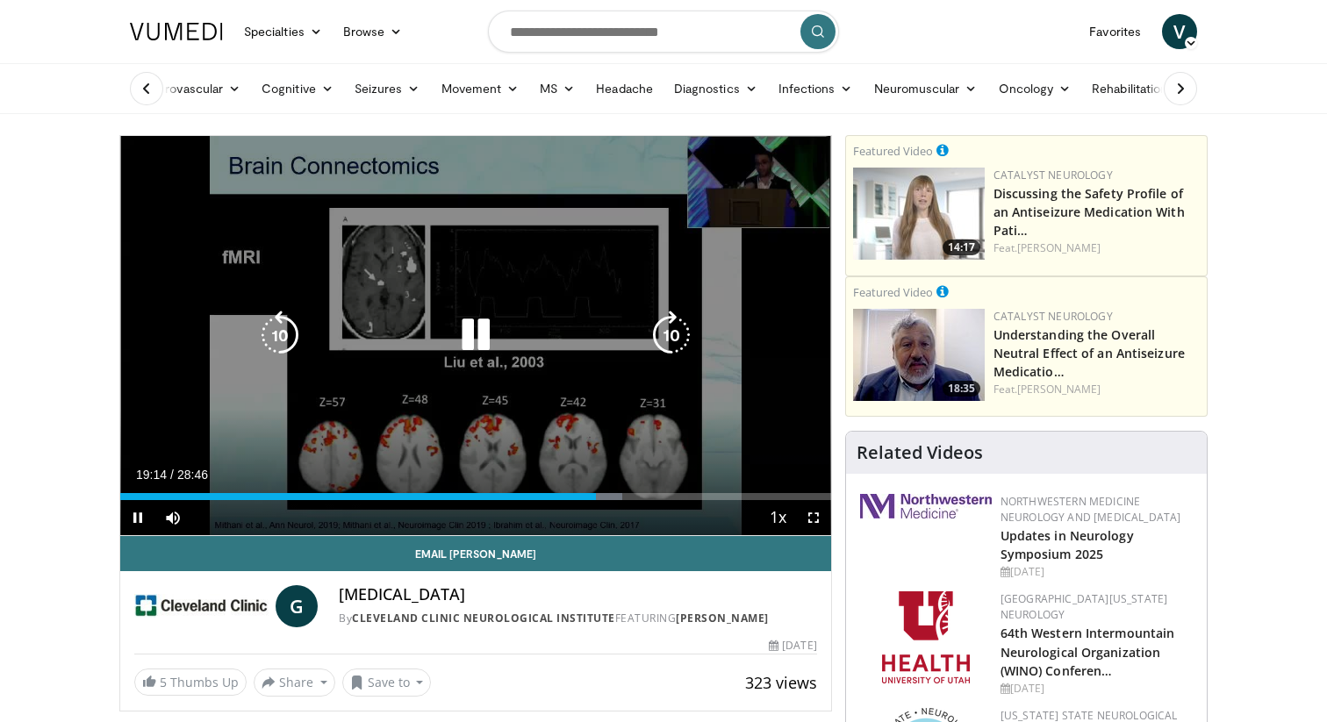
click at [485, 344] on icon "Video Player" at bounding box center [475, 335] width 49 height 49
click at [476, 331] on icon "Video Player" at bounding box center [475, 335] width 49 height 49
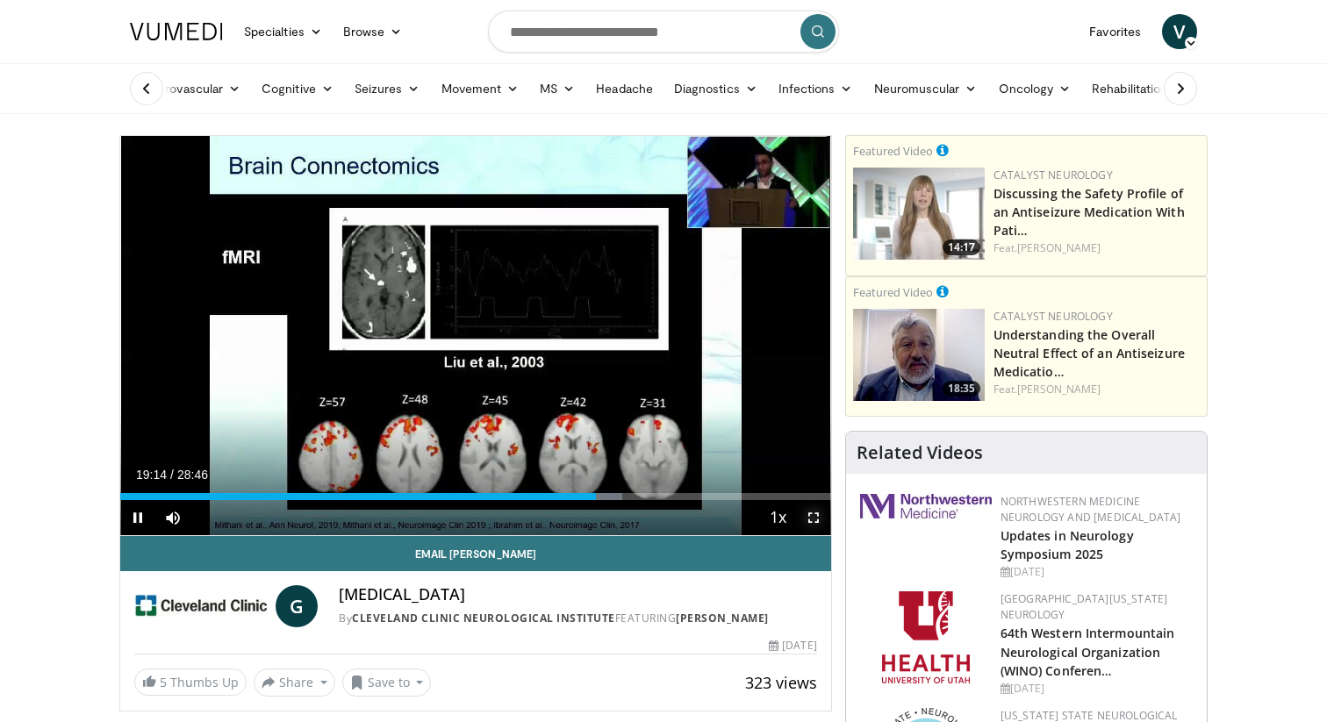
click at [814, 517] on span "Video Player" at bounding box center [813, 517] width 35 height 35
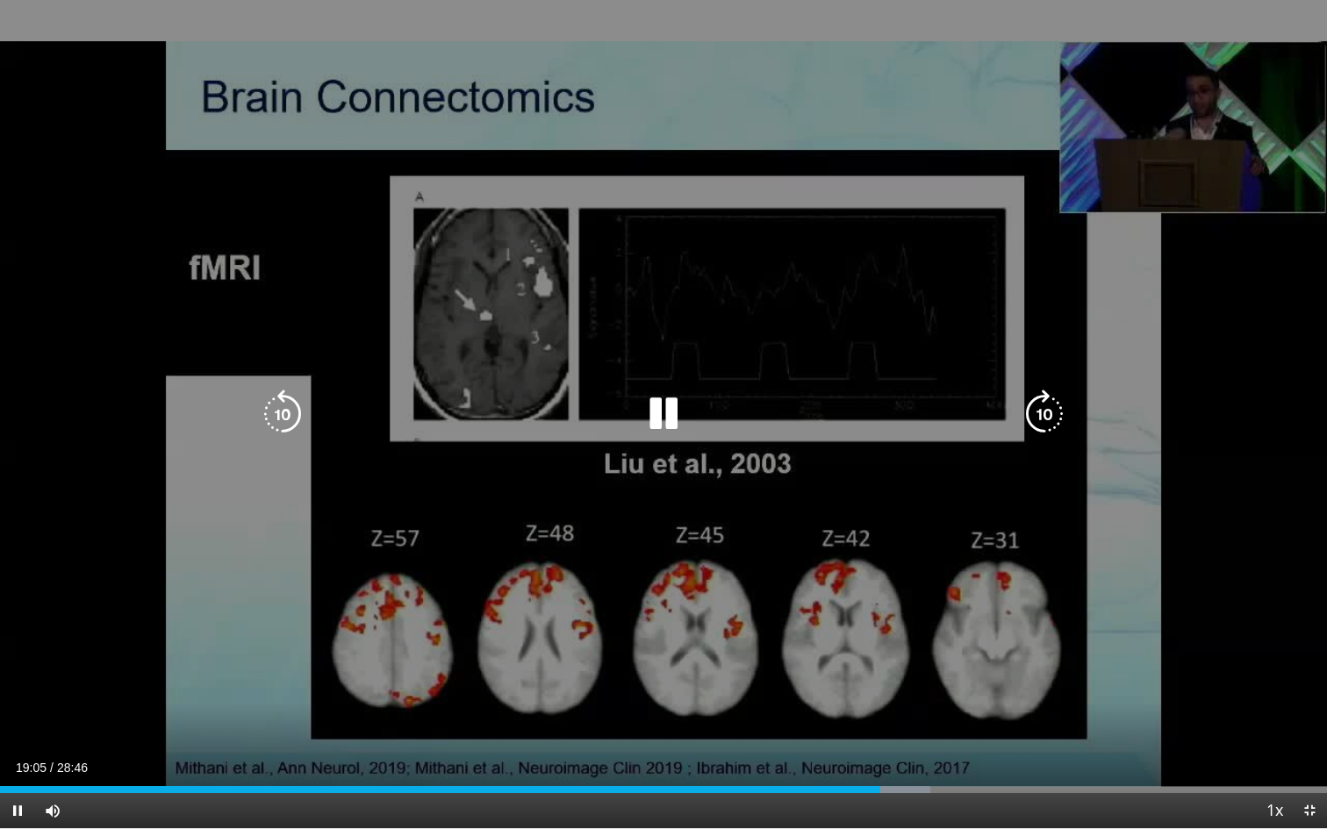
click at [665, 408] on icon "Video Player" at bounding box center [663, 414] width 49 height 49
click at [656, 413] on icon "Video Player" at bounding box center [663, 414] width 49 height 49
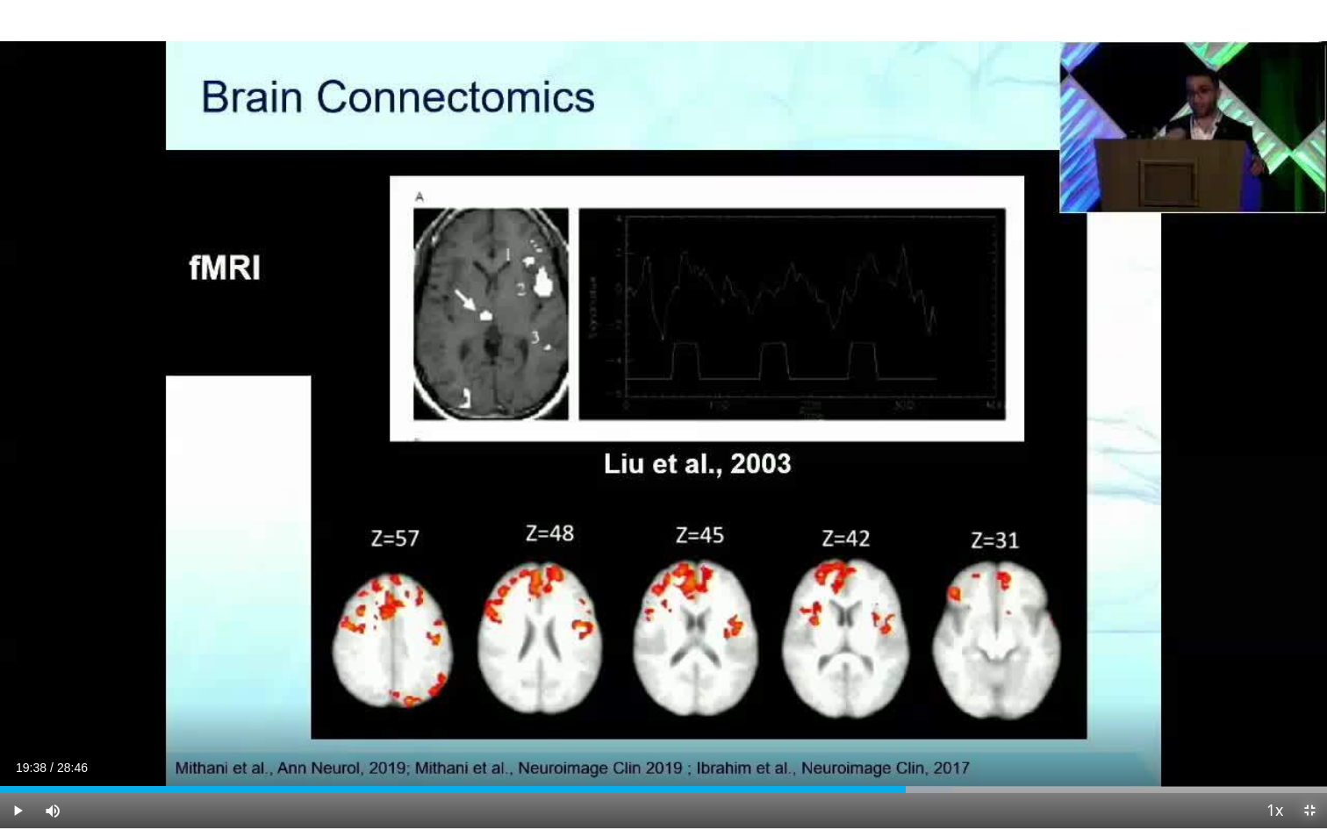
click at [1316, 721] on span "Video Player" at bounding box center [1309, 810] width 35 height 35
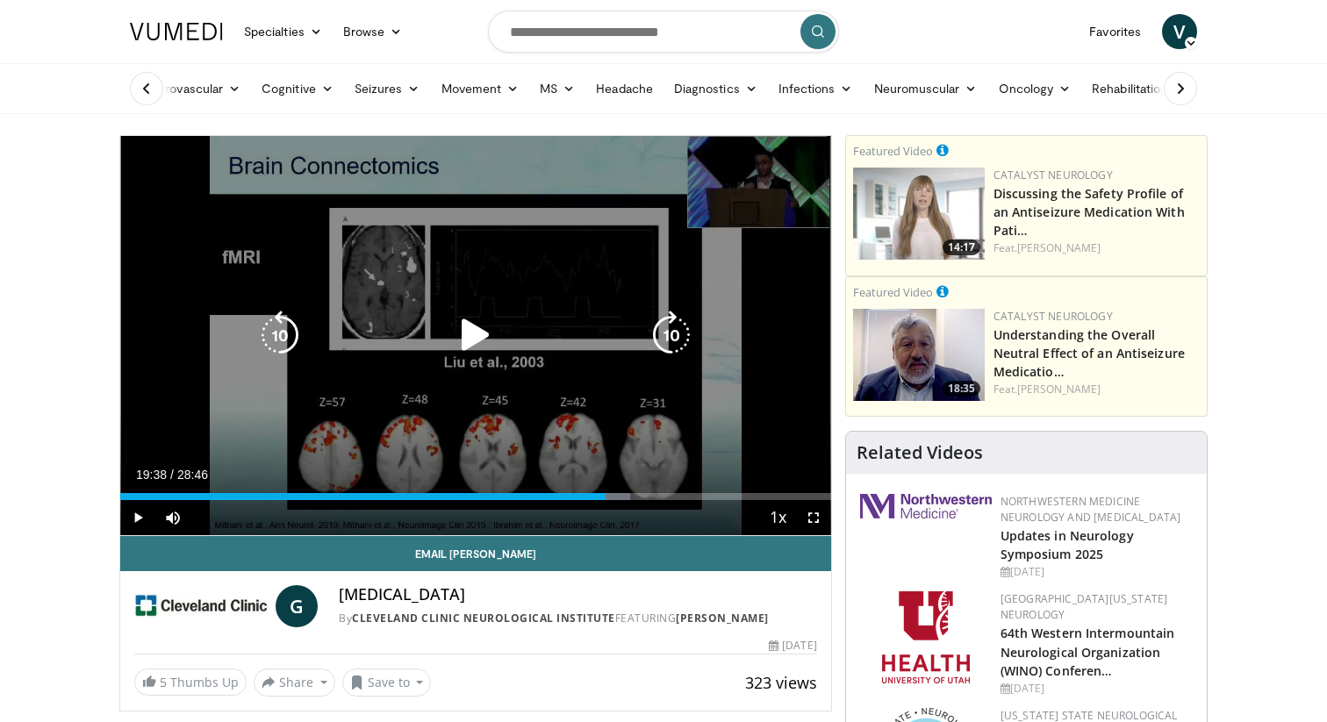
click at [472, 329] on icon "Video Player" at bounding box center [475, 335] width 49 height 49
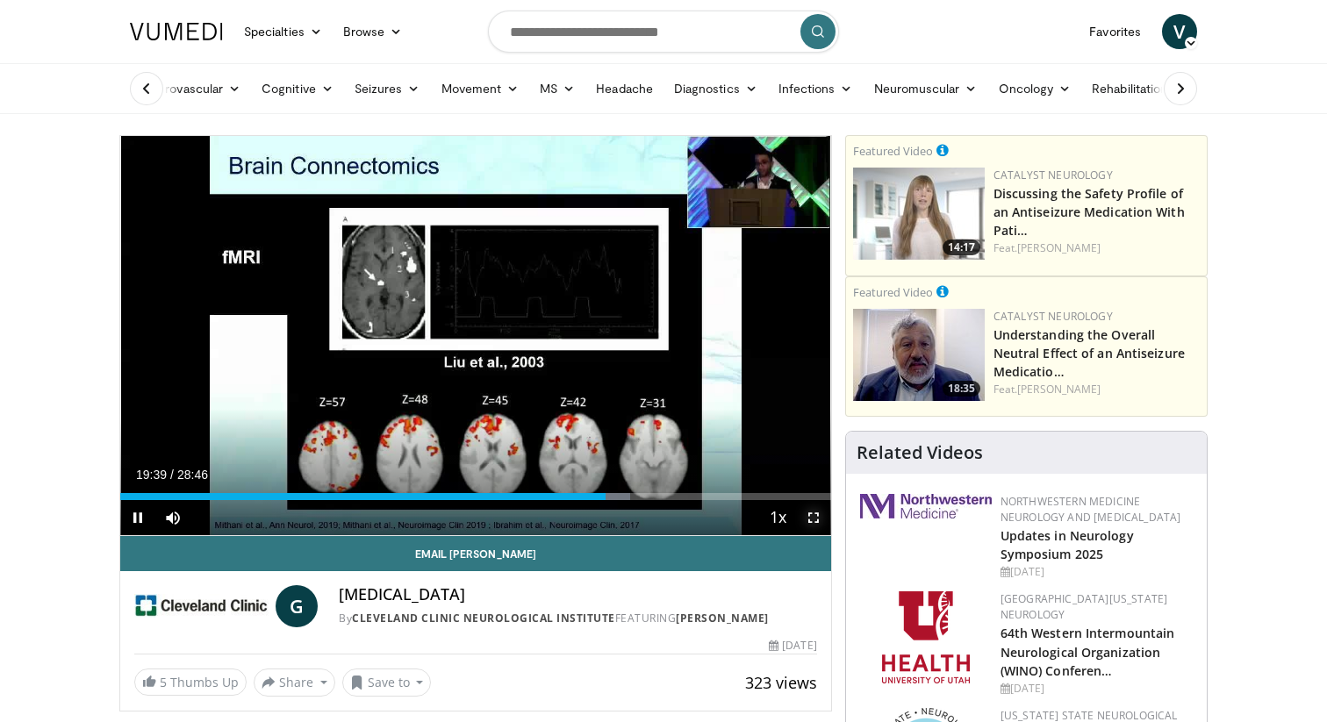
click at [814, 520] on span "Video Player" at bounding box center [813, 517] width 35 height 35
click at [811, 517] on span "Video Player" at bounding box center [813, 517] width 35 height 35
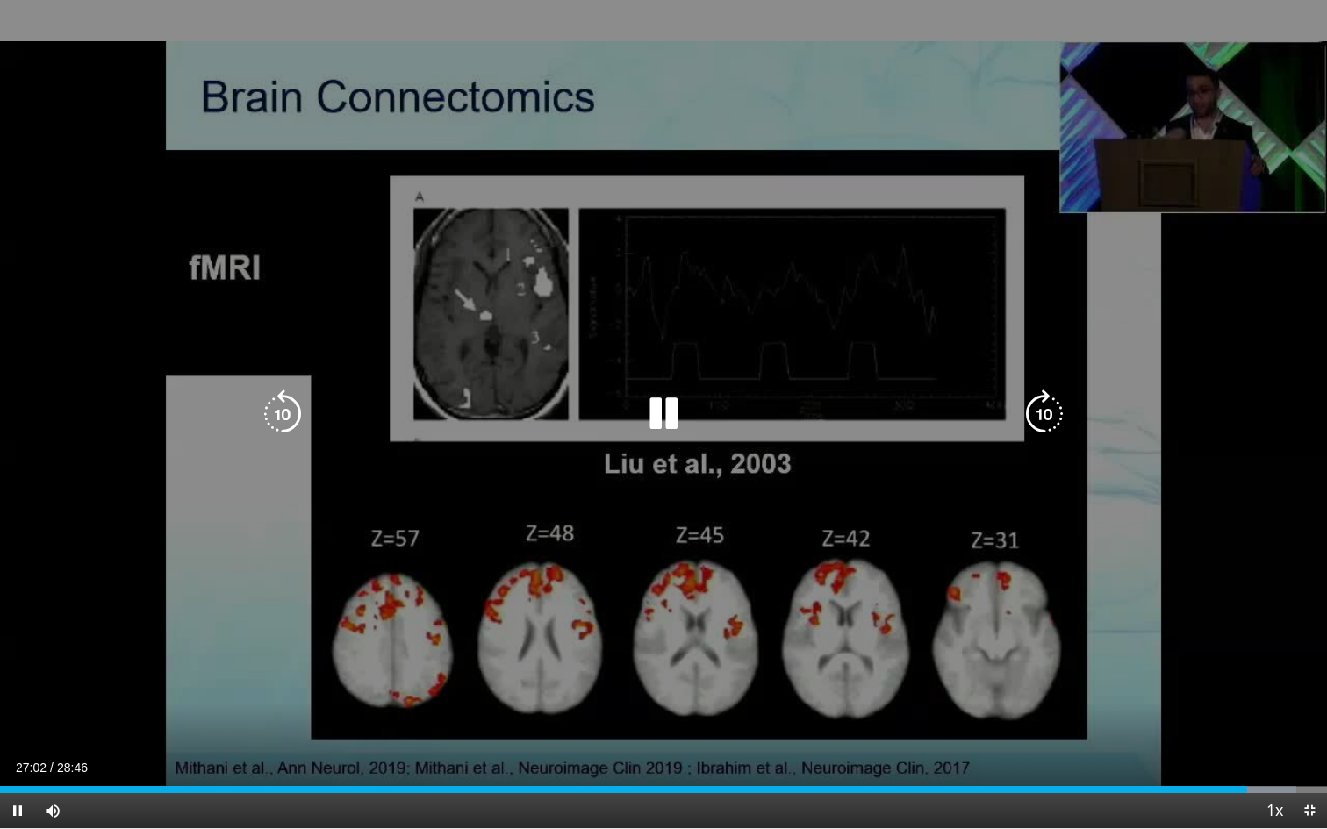
click at [291, 407] on icon "Video Player" at bounding box center [282, 414] width 49 height 49
click at [292, 415] on icon "Video Player" at bounding box center [282, 414] width 49 height 49
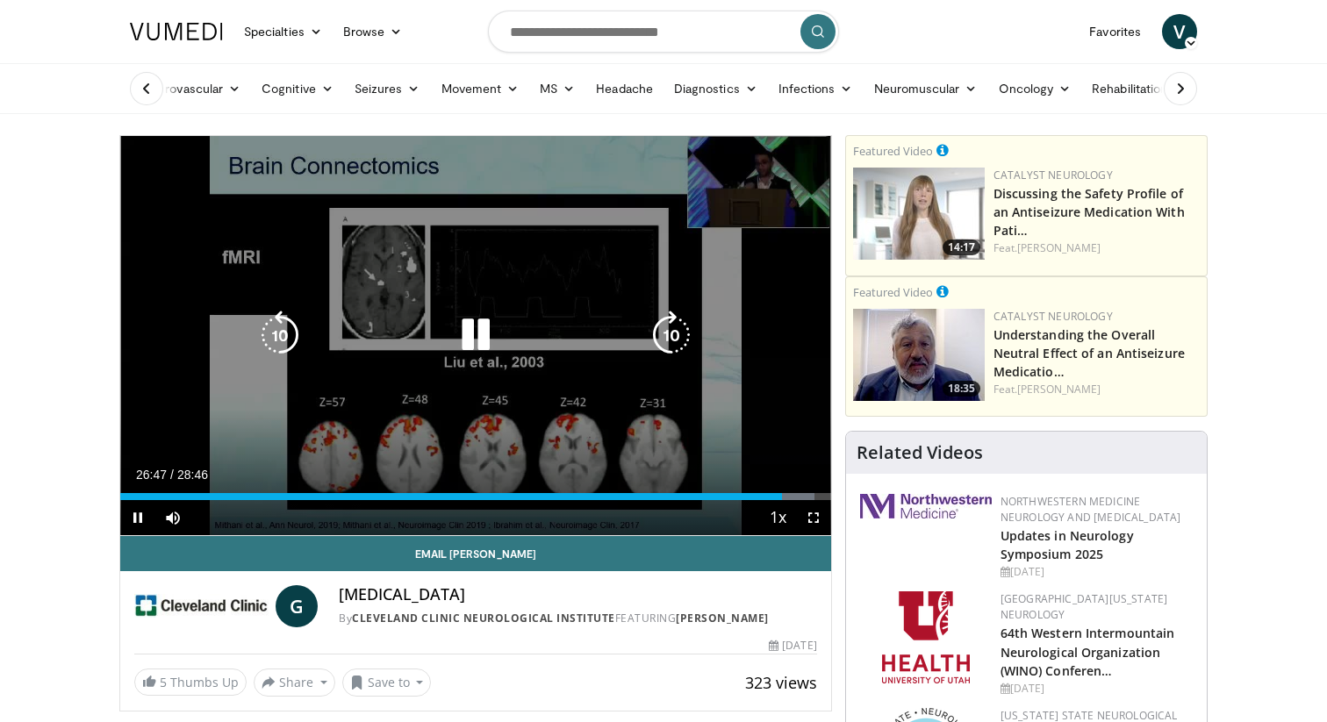
click at [477, 334] on icon "Video Player" at bounding box center [475, 335] width 49 height 49
click at [618, 246] on div "20 seconds Tap to unmute" at bounding box center [475, 335] width 711 height 399
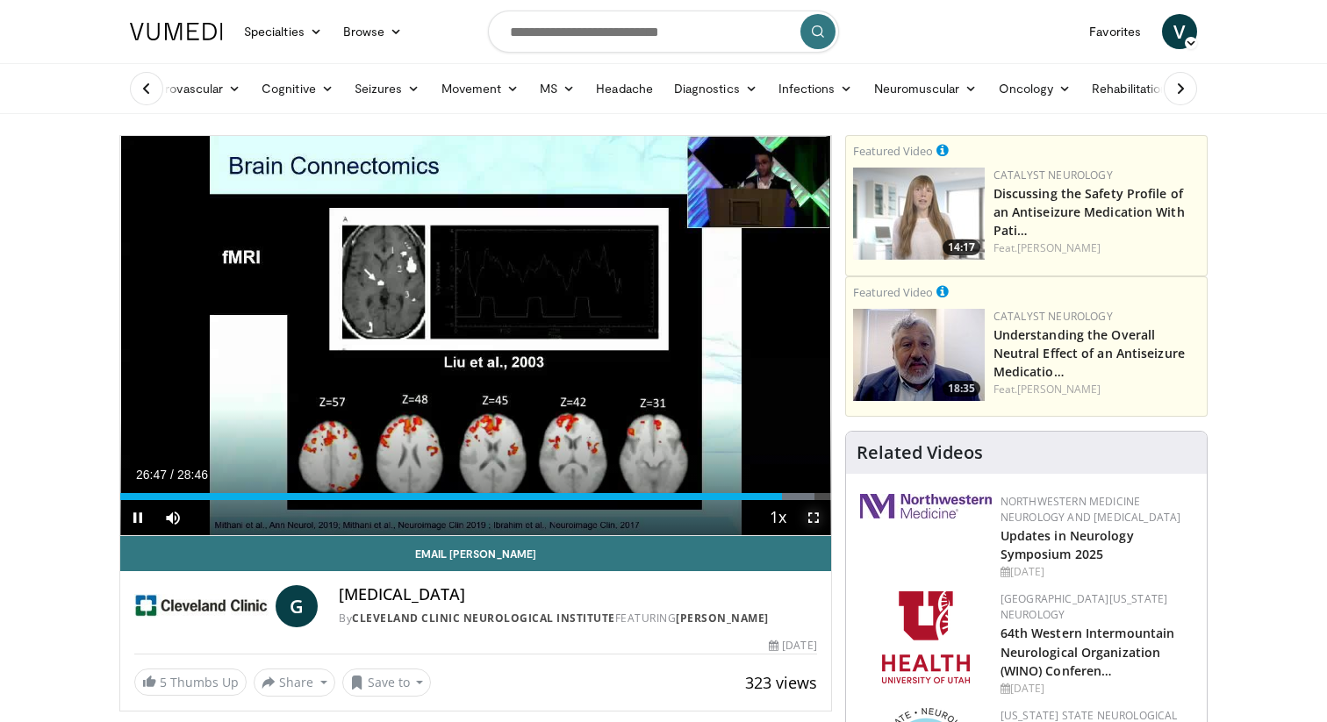
click at [809, 517] on span "Video Player" at bounding box center [813, 517] width 35 height 35
click at [813, 519] on span "Video Player" at bounding box center [813, 517] width 35 height 35
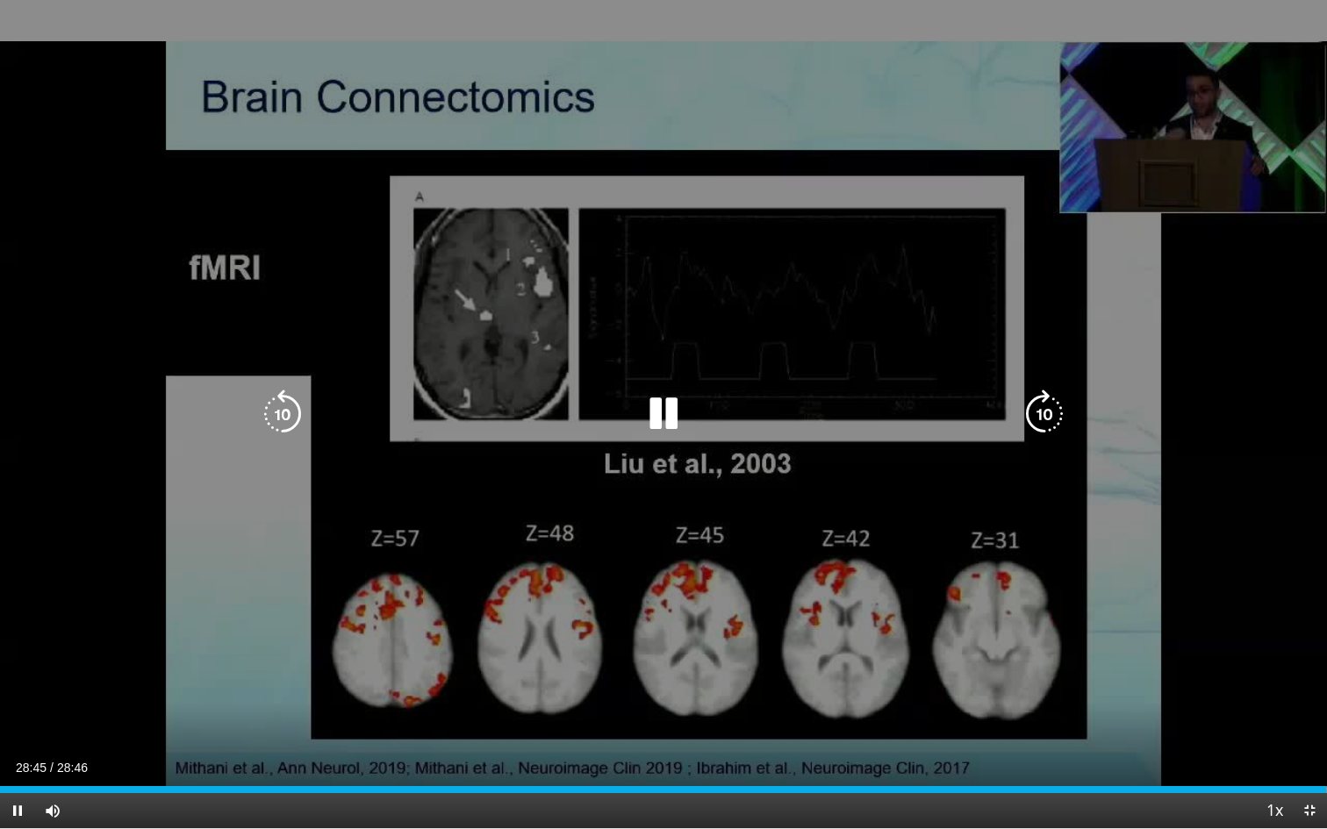
click at [675, 413] on icon "Video Player" at bounding box center [663, 414] width 49 height 49
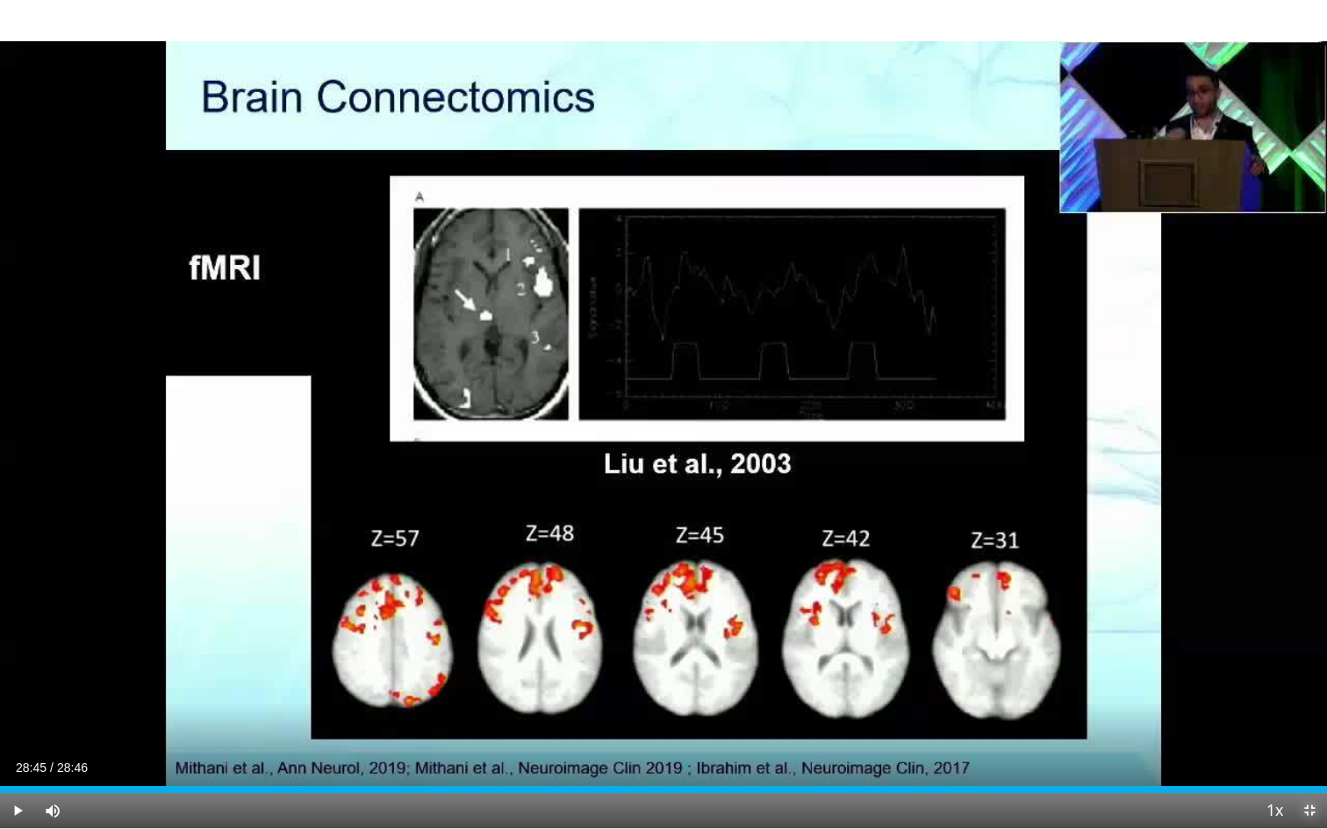
click at [1311, 721] on span "Video Player" at bounding box center [1309, 810] width 35 height 35
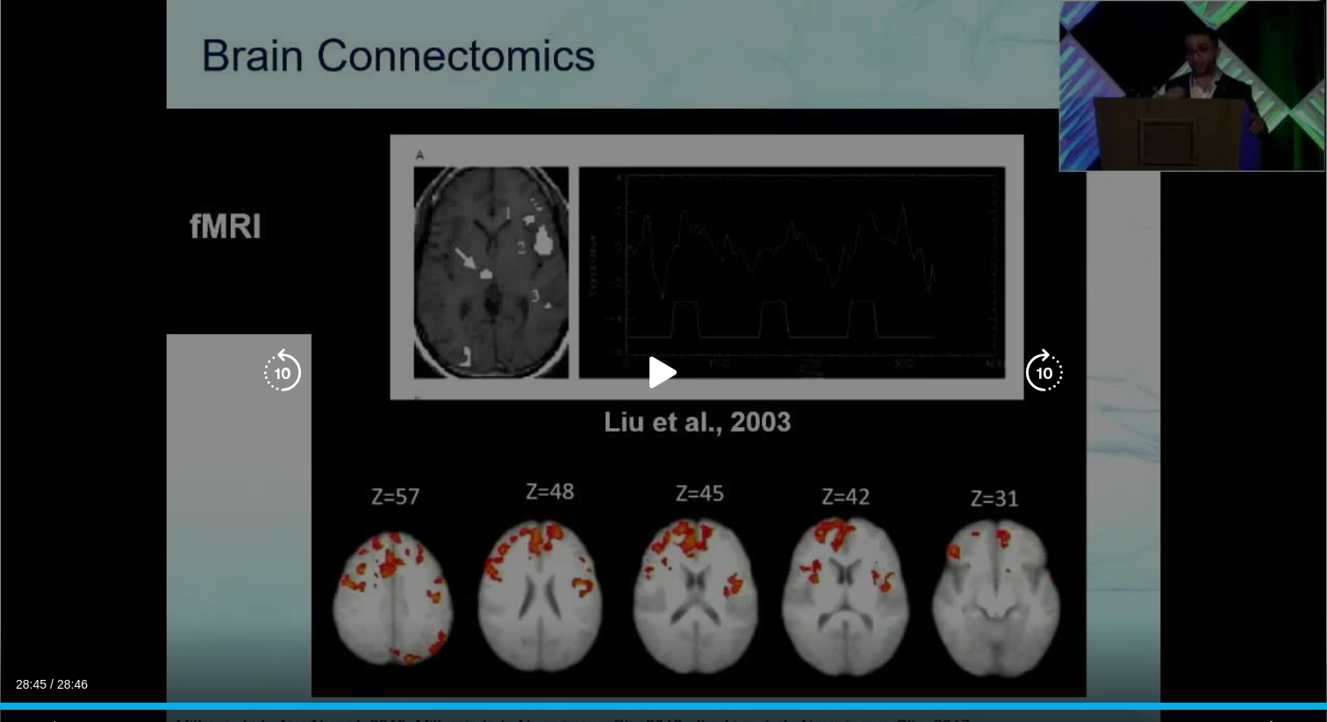
scroll to position [410, 0]
